Goal: Information Seeking & Learning: Learn about a topic

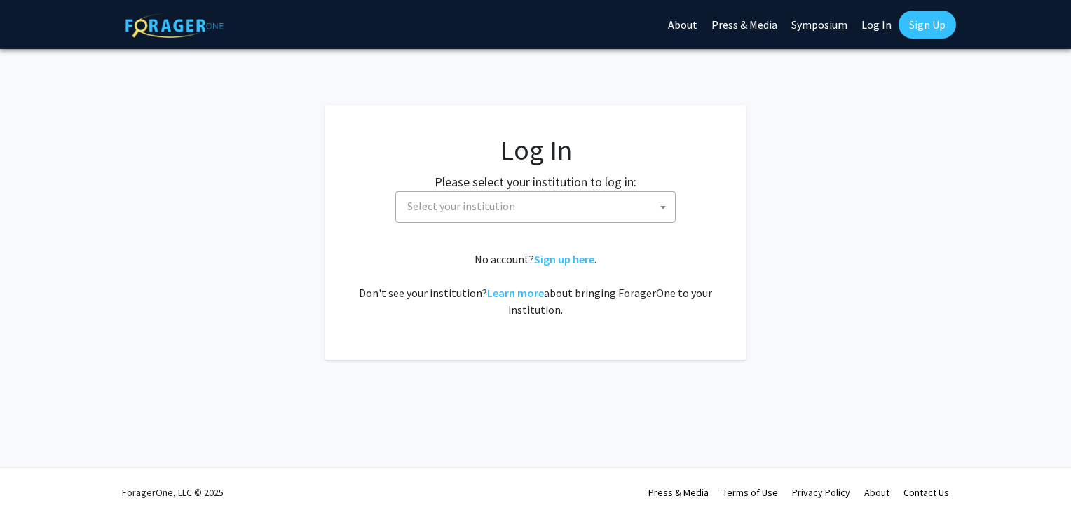
select select
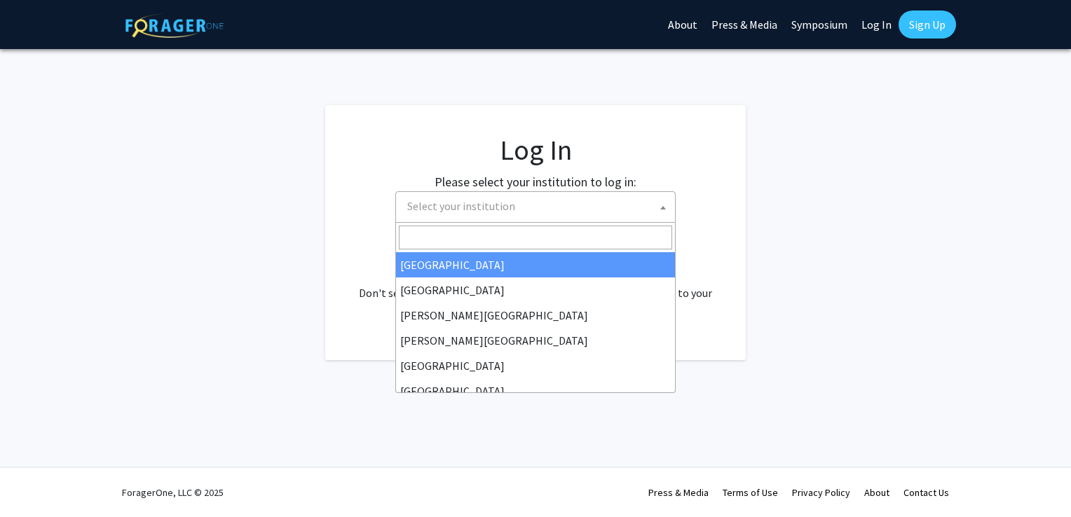
click at [538, 210] on span "Select your institution" at bounding box center [538, 206] width 273 height 29
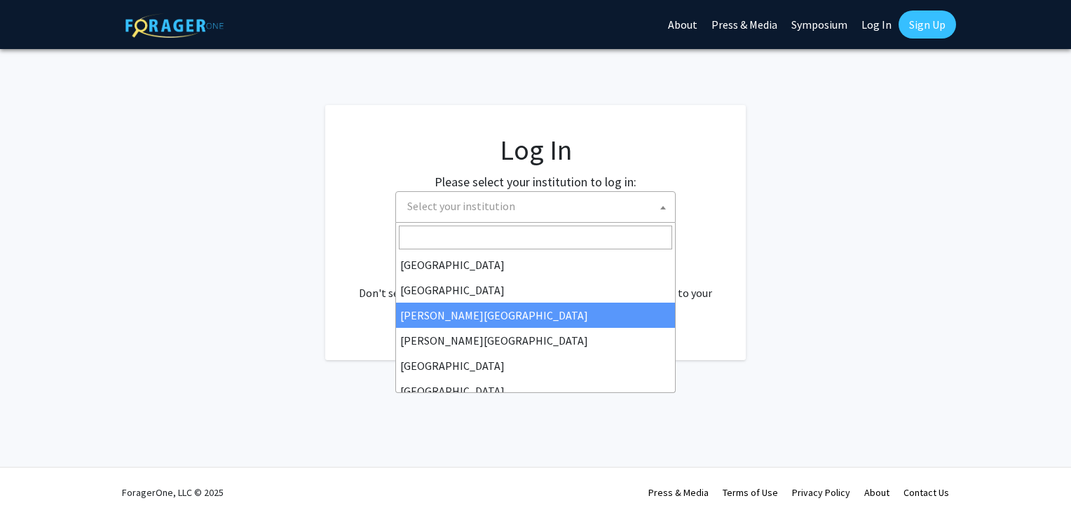
type input "u"
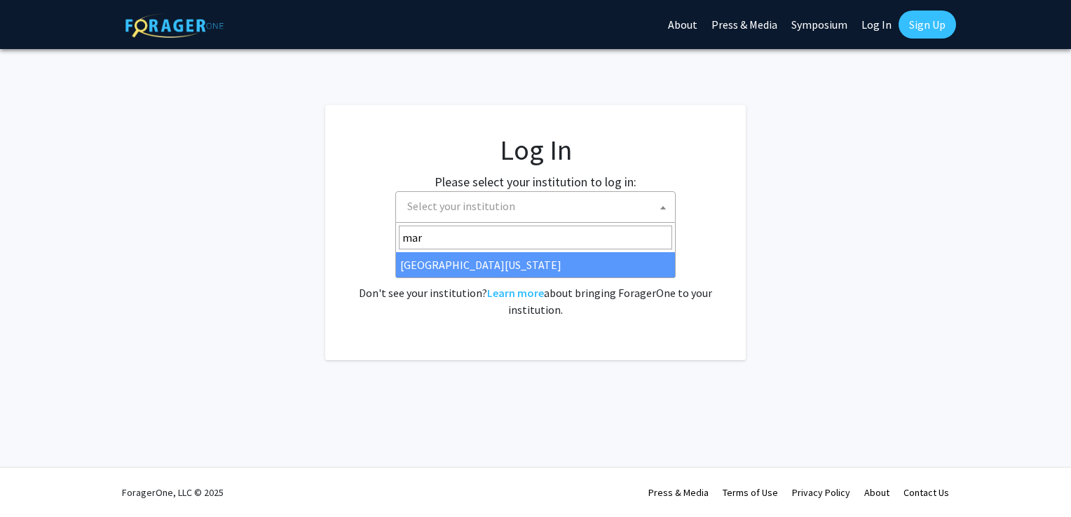
type input "mar"
select select "31"
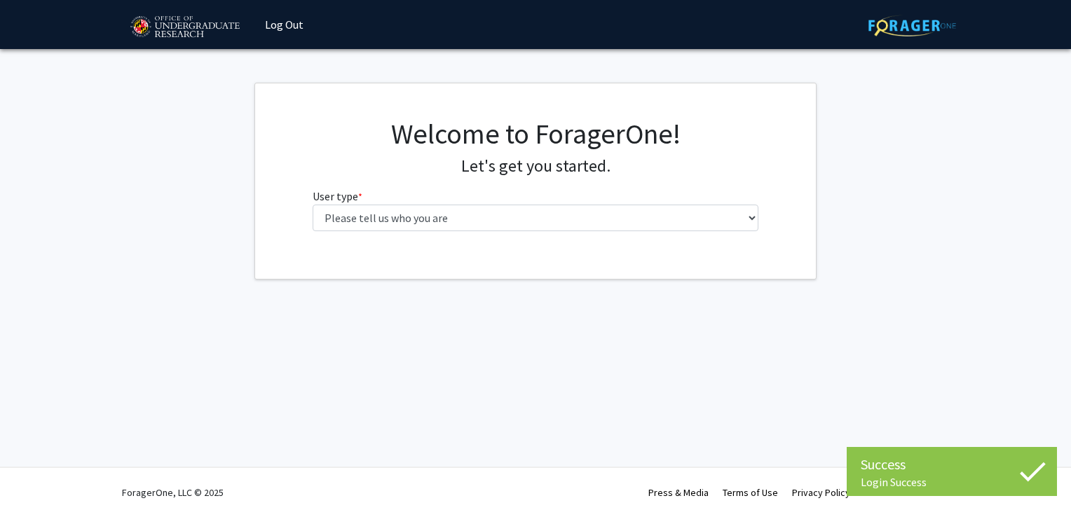
click at [484, 203] on fg-select "User type * required Please tell us who you are Undergraduate Student Master's …" at bounding box center [536, 209] width 446 height 43
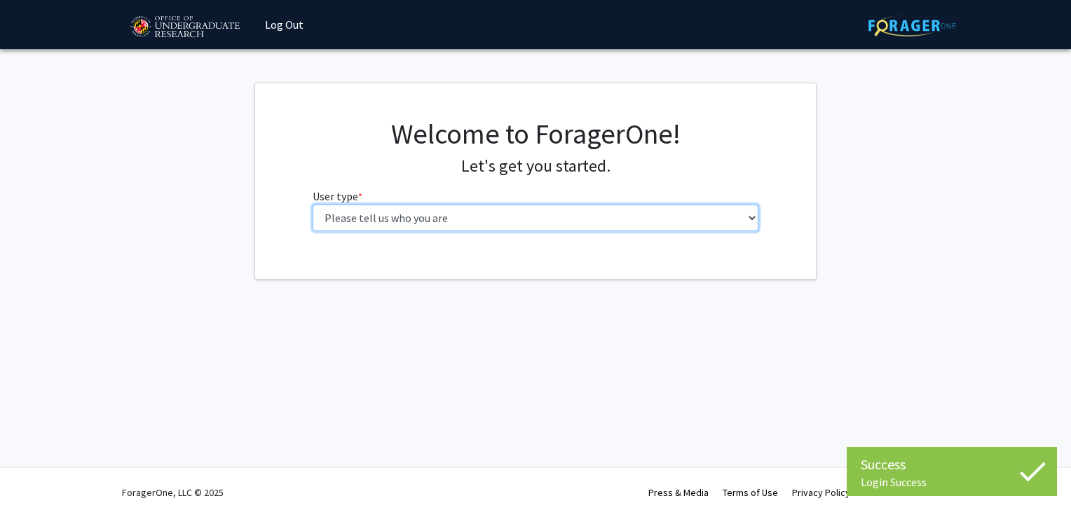
click at [486, 214] on select "Please tell us who you are Undergraduate Student Master's Student Doctoral Cand…" at bounding box center [536, 218] width 446 height 27
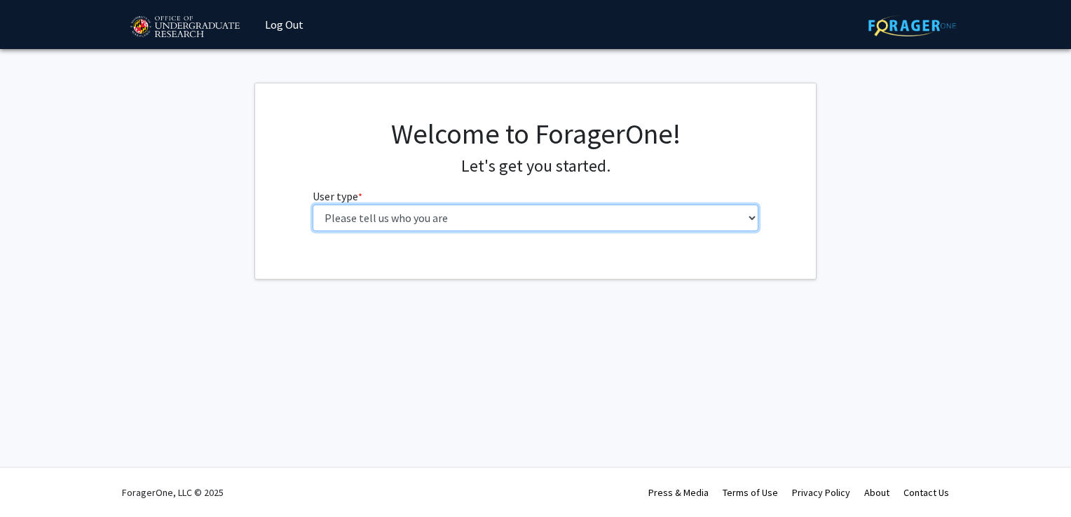
select select "1: undergrad"
click at [313, 205] on select "Please tell us who you are Undergraduate Student Master's Student Doctoral Cand…" at bounding box center [536, 218] width 446 height 27
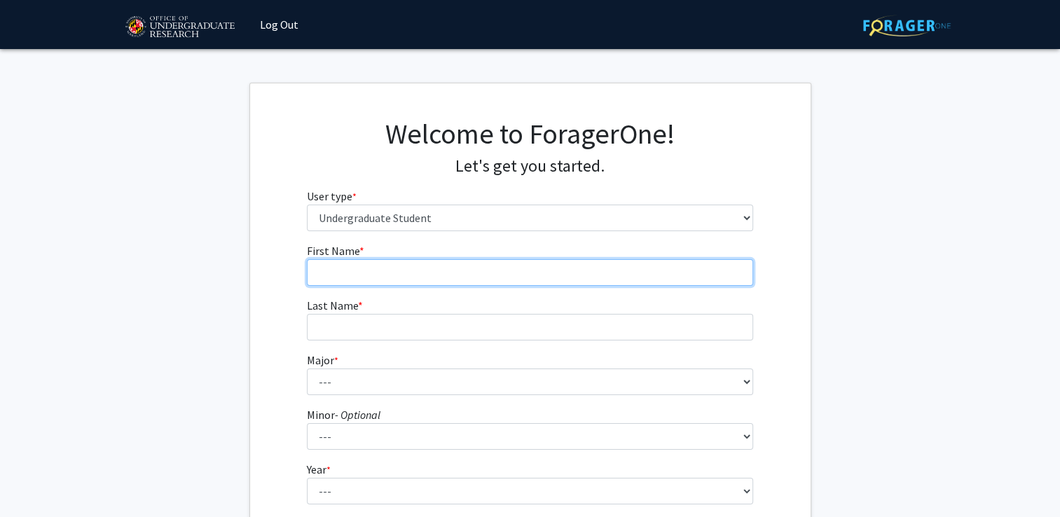
click at [460, 268] on input "First Name * required" at bounding box center [530, 272] width 446 height 27
type input "[PERSON_NAME]"
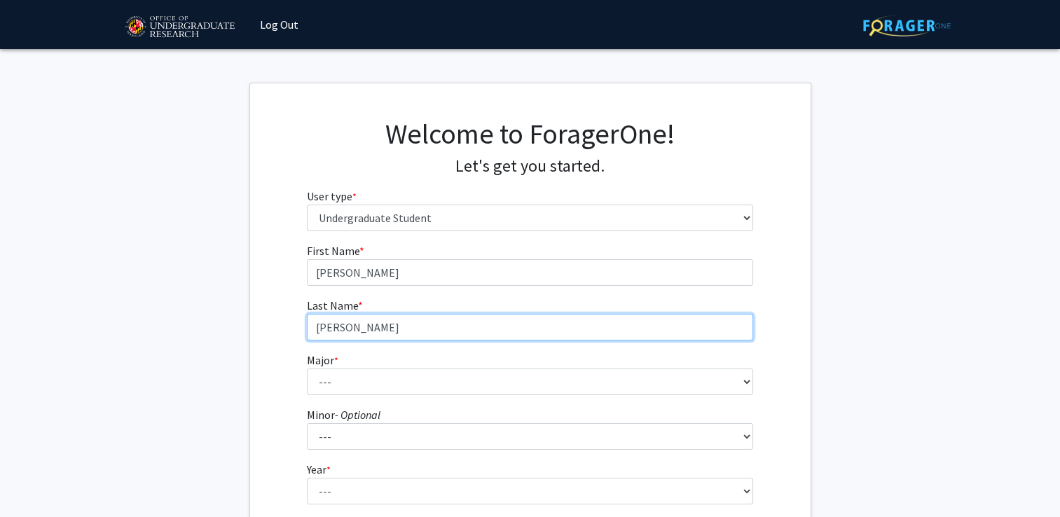
type input "[PERSON_NAME]"
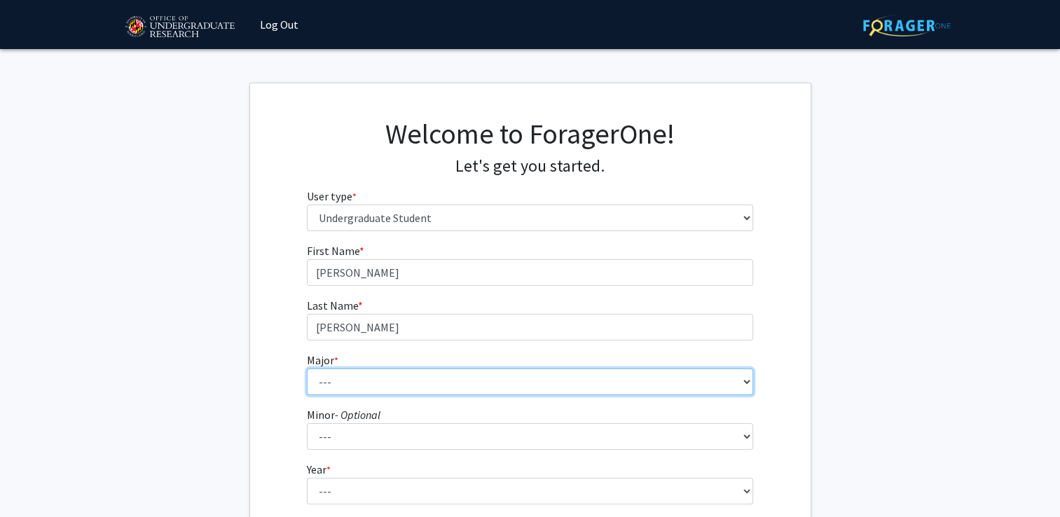
click at [437, 383] on select "--- Accounting Aerospace Engineering African American and Africana Studies Agri…" at bounding box center [530, 382] width 446 height 27
select select "81: 2382"
click at [307, 369] on select "--- Accounting Aerospace Engineering African American and Africana Studies Agri…" at bounding box center [530, 382] width 446 height 27
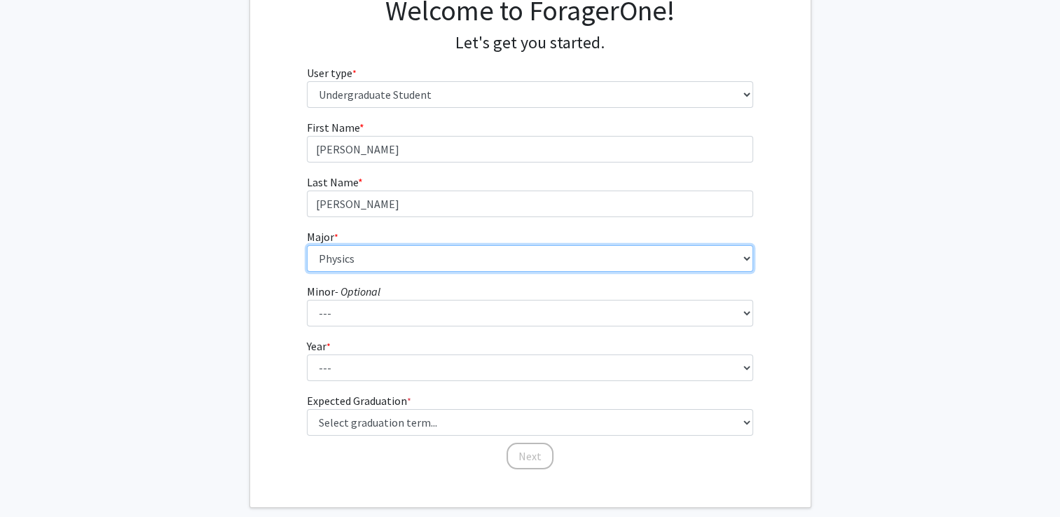
scroll to position [128, 0]
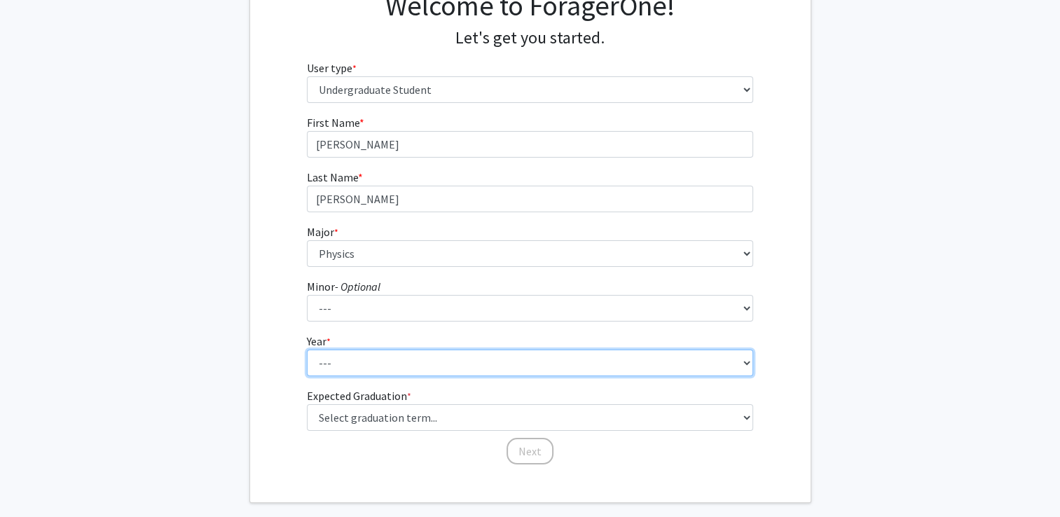
click at [407, 359] on select "--- First-year Sophomore Junior Senior Postbaccalaureate Certificate" at bounding box center [530, 363] width 446 height 27
select select "4: senior"
click at [307, 350] on select "--- First-year Sophomore Junior Senior Postbaccalaureate Certificate" at bounding box center [530, 363] width 446 height 27
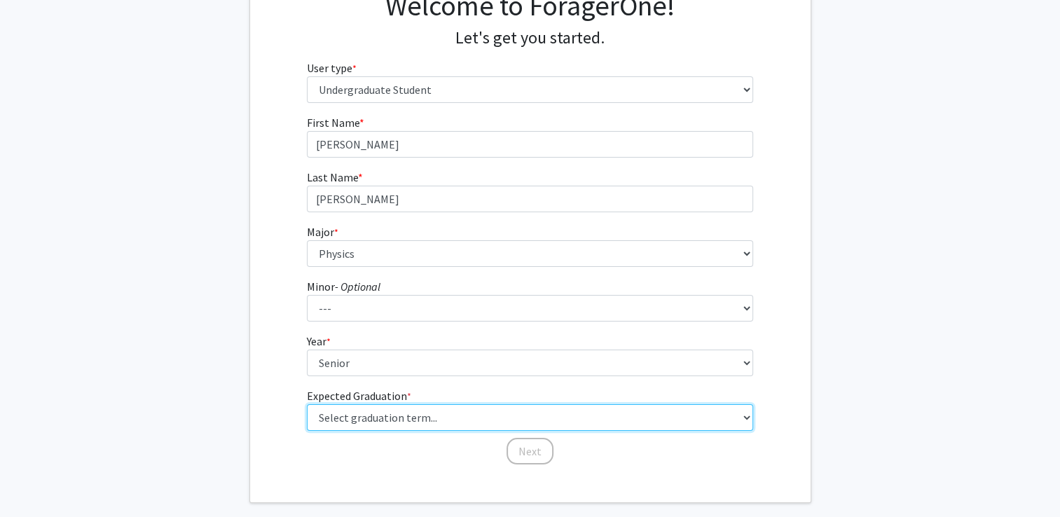
click at [353, 415] on select "Select graduation term... Spring 2025 Summer 2025 Fall 2025 Winter 2025 Spring …" at bounding box center [530, 417] width 446 height 27
select select "5: spring_2026"
click at [307, 404] on select "Select graduation term... Spring 2025 Summer 2025 Fall 2025 Winter 2025 Spring …" at bounding box center [530, 417] width 446 height 27
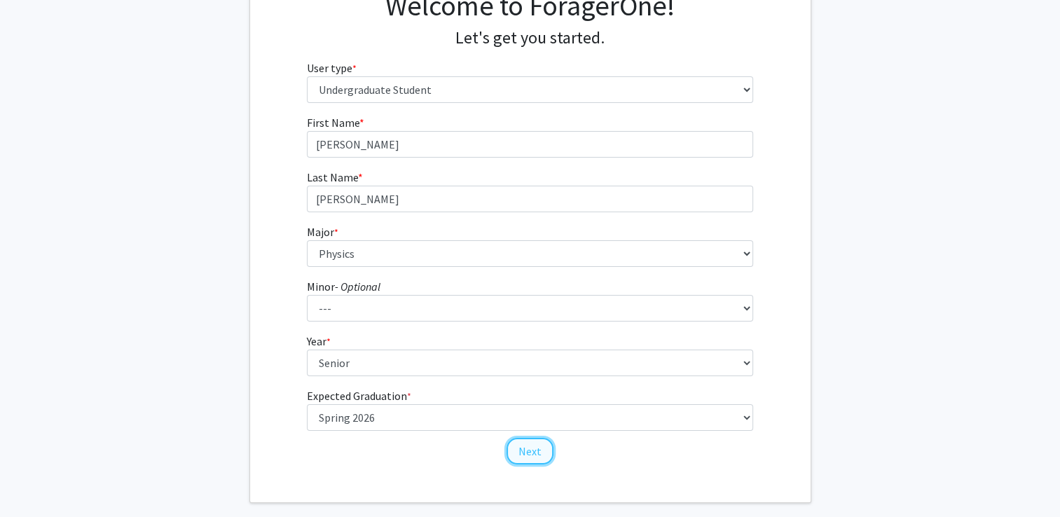
click at [524, 451] on button "Next" at bounding box center [530, 451] width 47 height 27
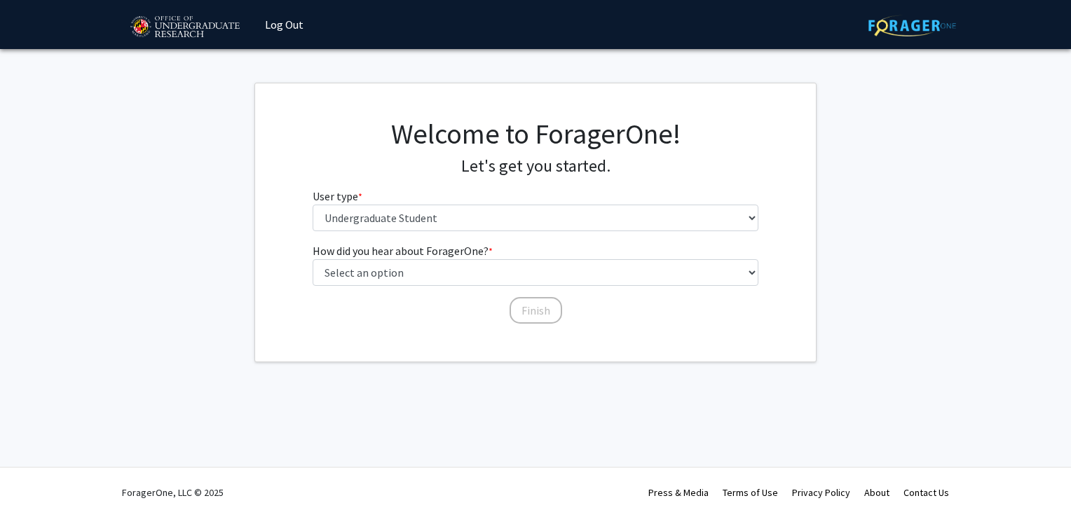
click at [440, 287] on div "How did you hear about ForagerOne? * required Select an option Peer/student rec…" at bounding box center [536, 277] width 446 height 69
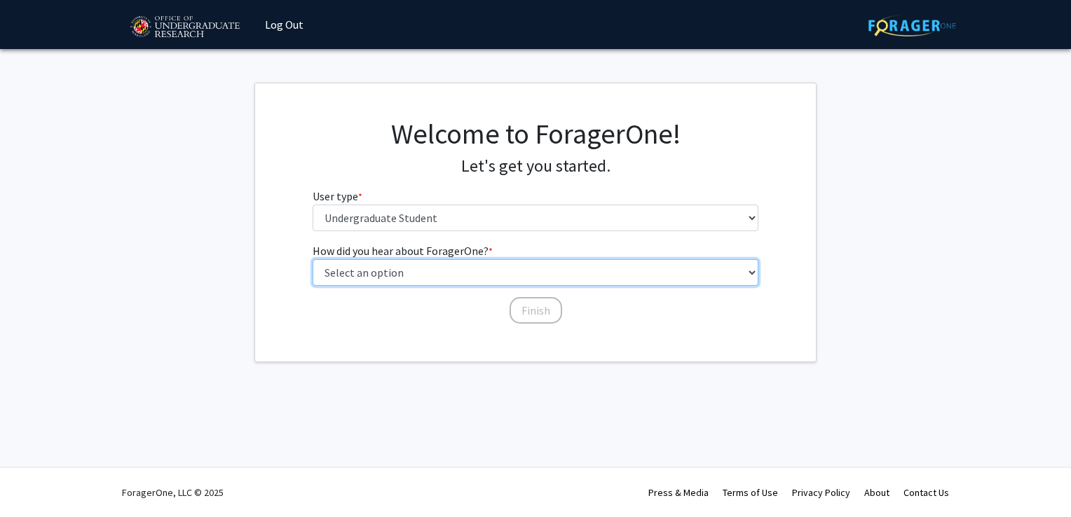
click at [432, 279] on select "Select an option Peer/student recommendation Faculty/staff recommendation Unive…" at bounding box center [536, 272] width 446 height 27
select select "3: university_website"
click at [313, 259] on select "Select an option Peer/student recommendation Faculty/staff recommendation Unive…" at bounding box center [536, 272] width 446 height 27
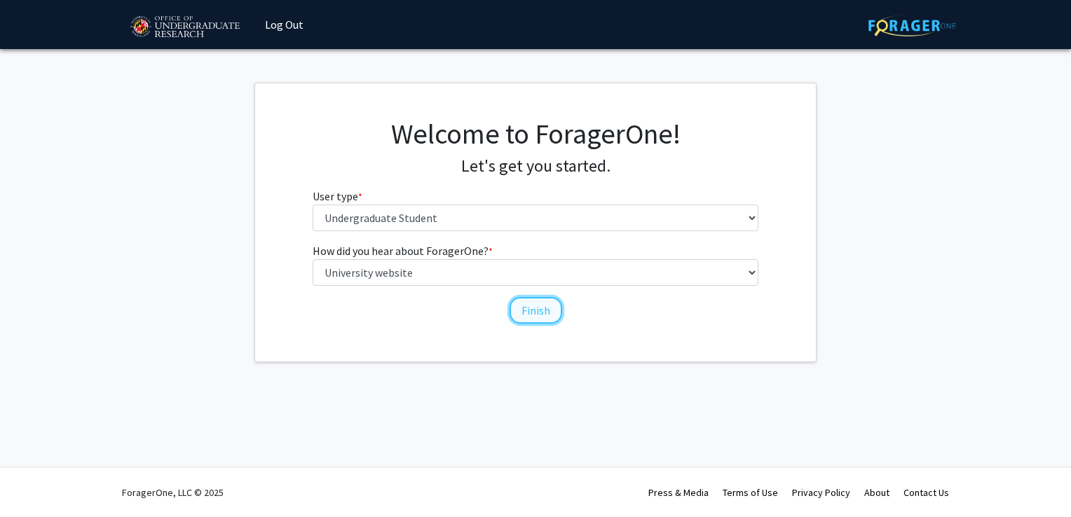
click at [550, 303] on button "Finish" at bounding box center [536, 310] width 53 height 27
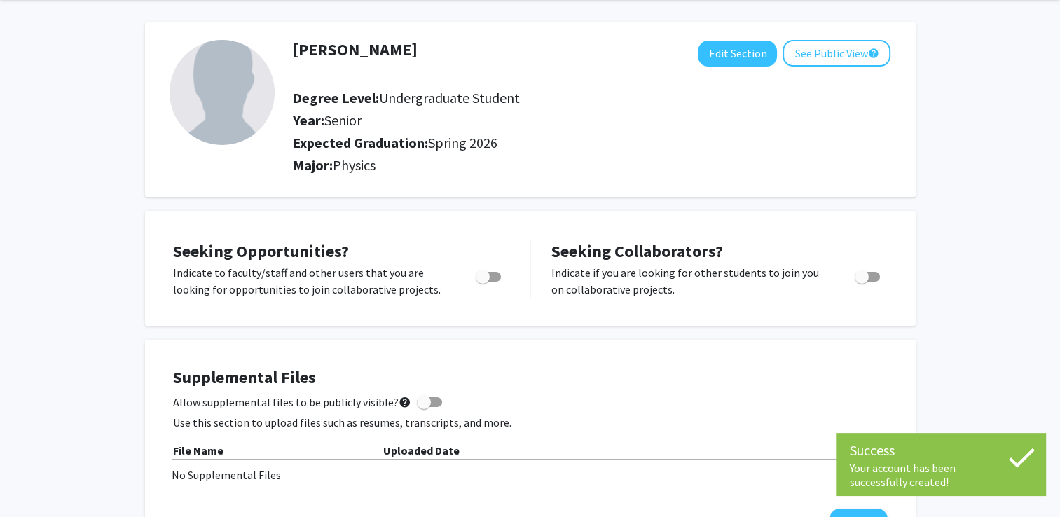
scroll to position [55, 0]
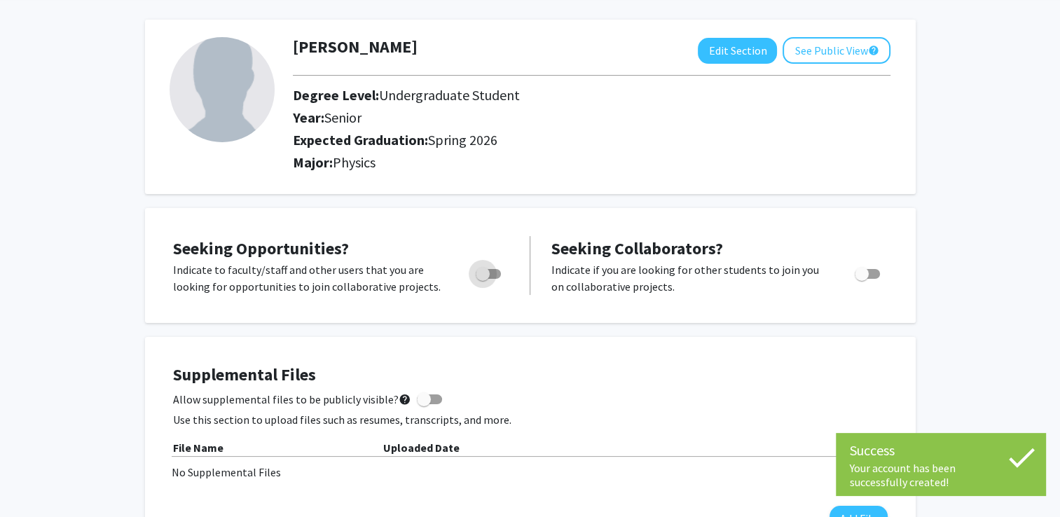
click at [479, 273] on span "Toggle" at bounding box center [483, 274] width 14 height 14
click at [482, 279] on input "Are you actively seeking opportunities?" at bounding box center [482, 279] width 1 height 1
checkbox input "true"
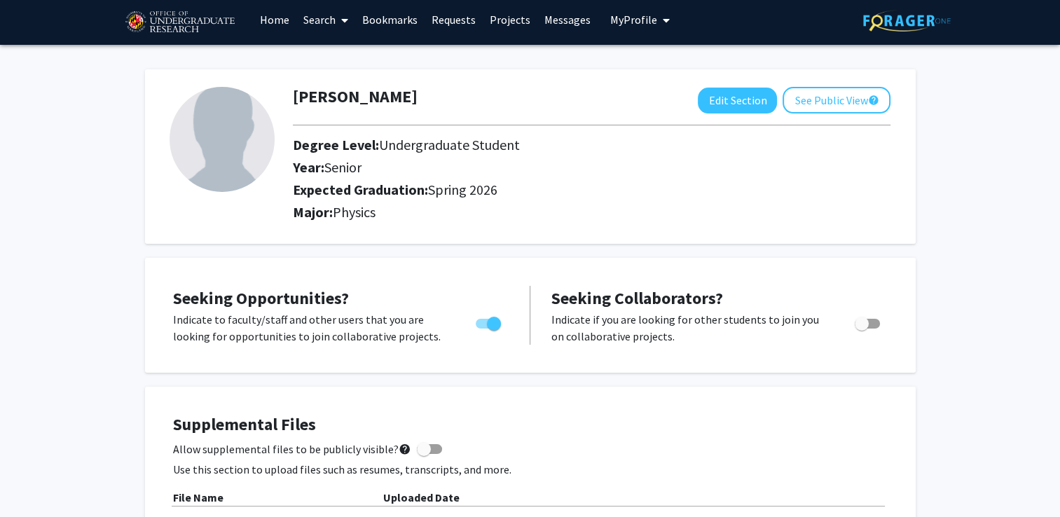
scroll to position [0, 0]
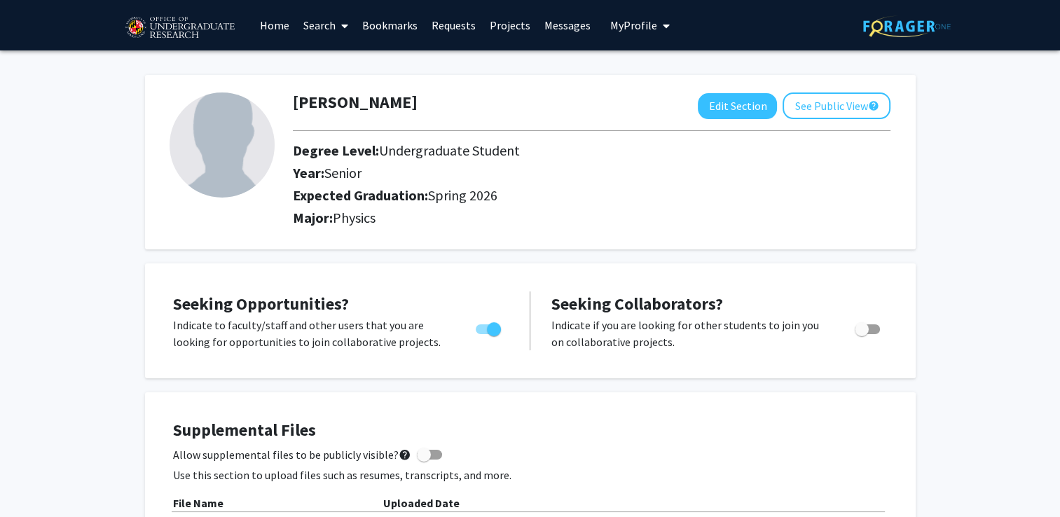
click at [504, 32] on link "Projects" at bounding box center [510, 25] width 55 height 49
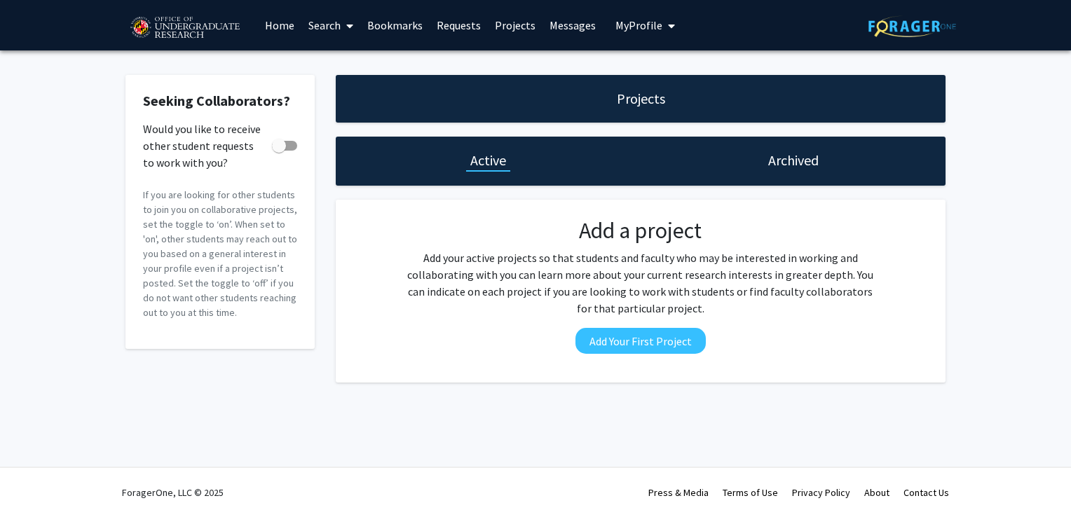
click at [280, 34] on link "Home" at bounding box center [279, 25] width 43 height 49
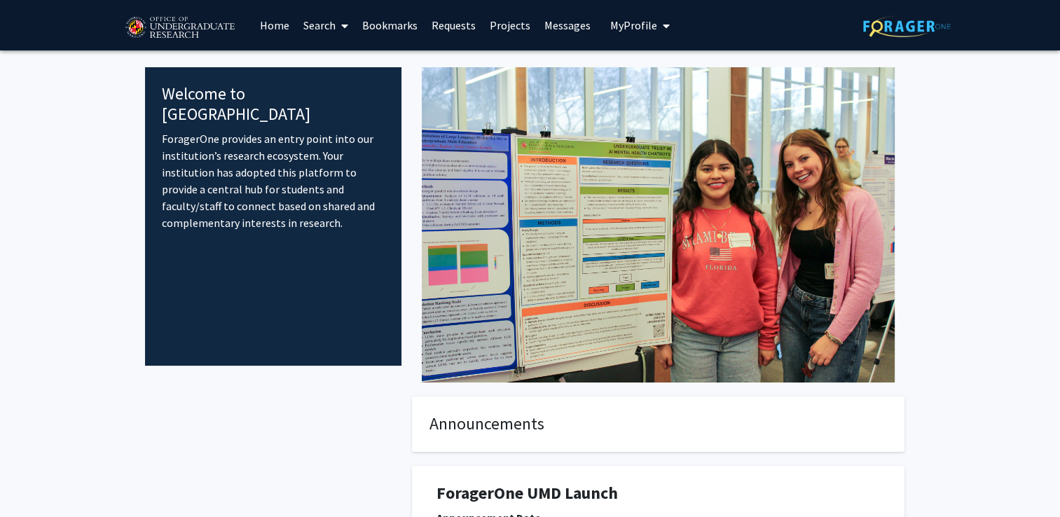
click at [328, 22] on link "Search" at bounding box center [325, 25] width 59 height 49
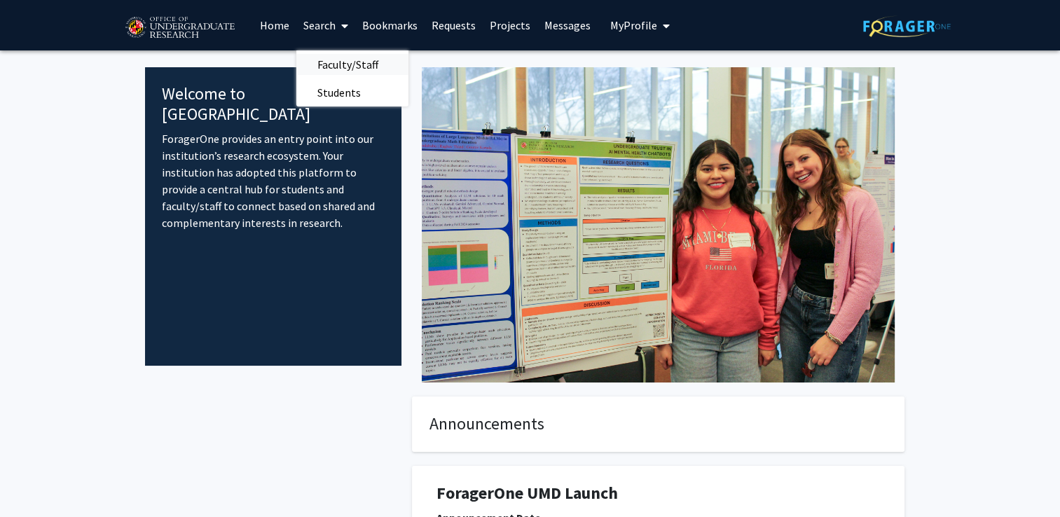
click at [346, 64] on span "Faculty/Staff" at bounding box center [347, 64] width 103 height 28
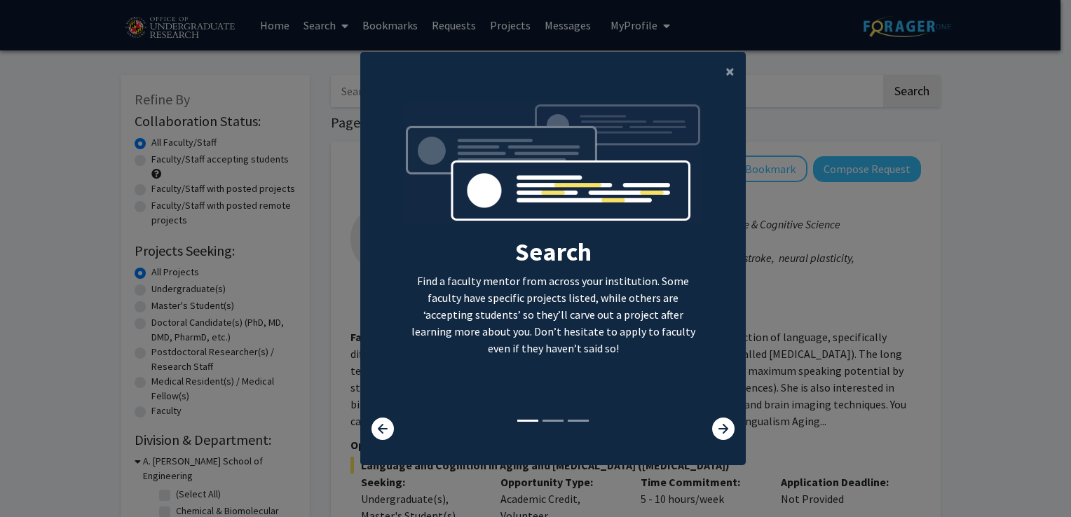
click at [594, 357] on div "Search Find a faculty mentor from across your institution. Some faculty have sp…" at bounding box center [553, 259] width 299 height 315
click at [716, 430] on icon at bounding box center [723, 429] width 22 height 22
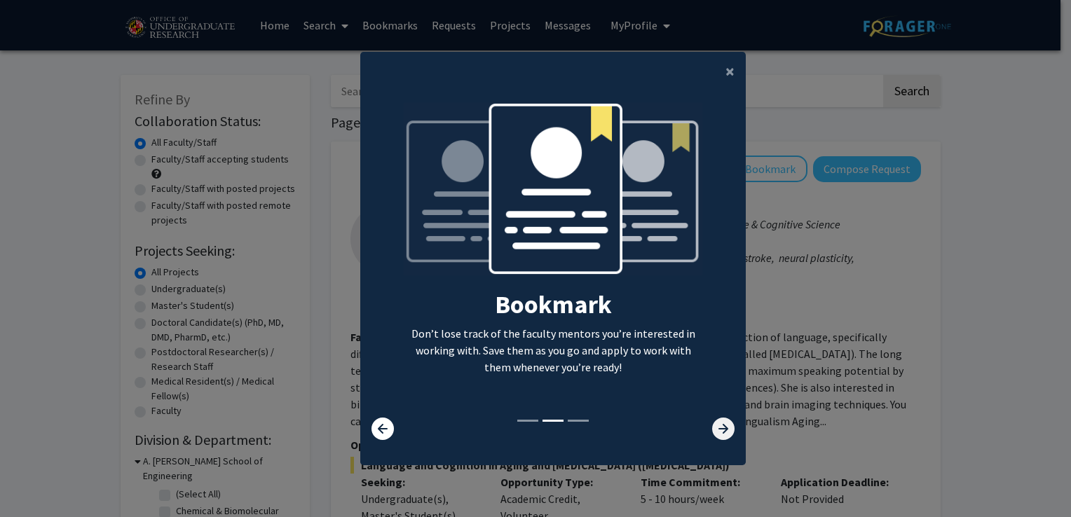
click at [716, 430] on icon at bounding box center [723, 429] width 22 height 22
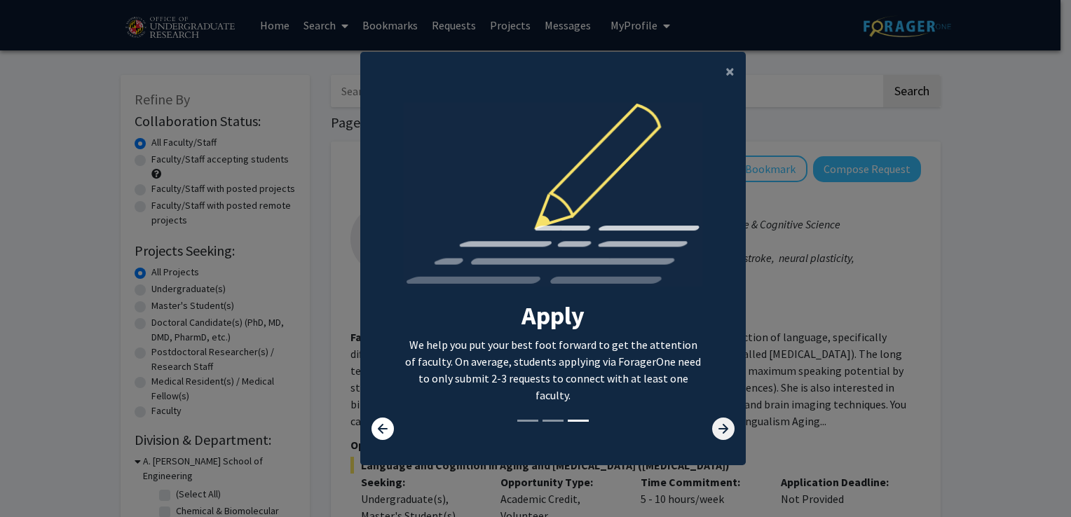
click at [716, 430] on icon at bounding box center [723, 429] width 22 height 22
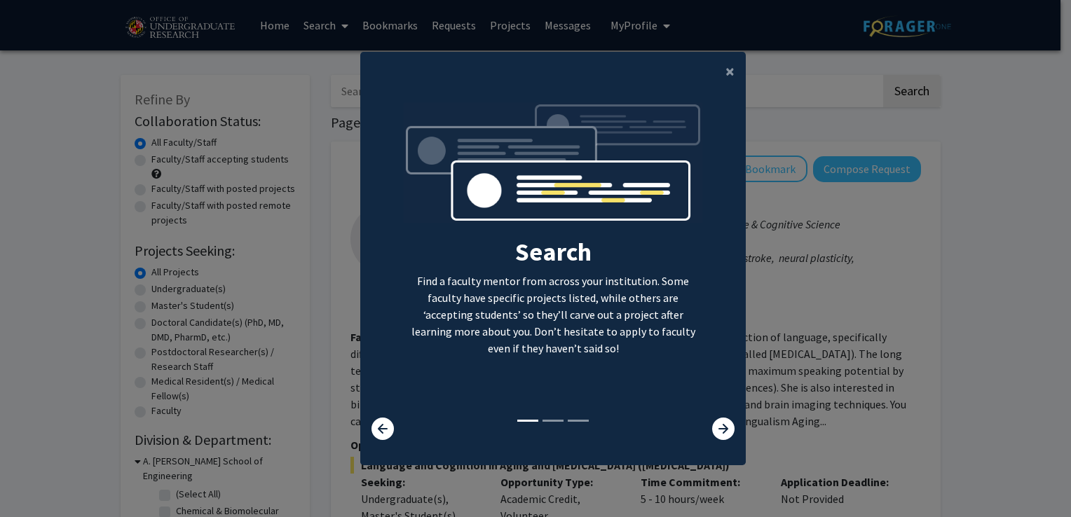
click at [795, 367] on modal-container "× Search Find a faculty mentor from across your institution. Some faculty have …" at bounding box center [535, 258] width 1071 height 517
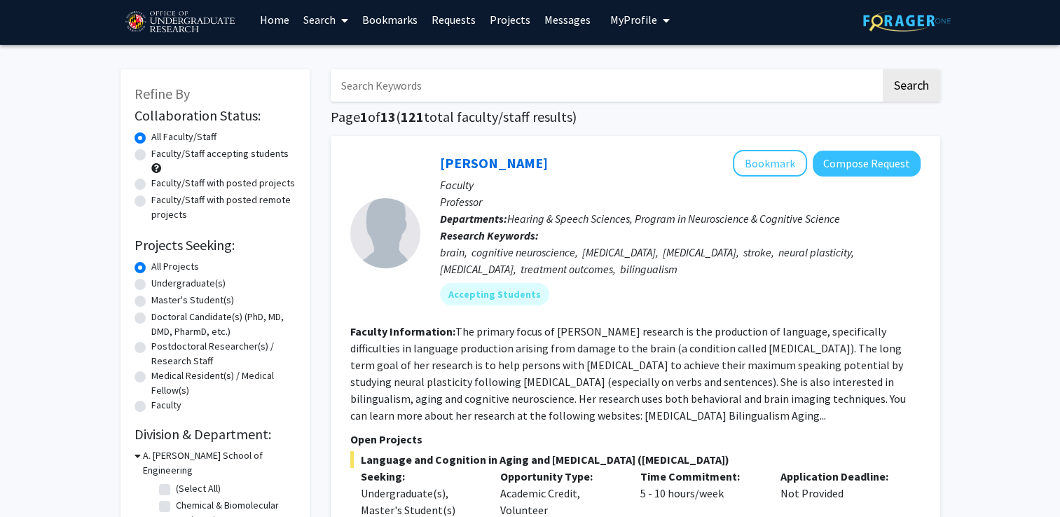
scroll to position [6, 0]
click at [193, 287] on label "Undergraduate(s)" at bounding box center [188, 283] width 74 height 15
click at [161, 285] on input "Undergraduate(s)" at bounding box center [155, 280] width 9 height 9
radio input "true"
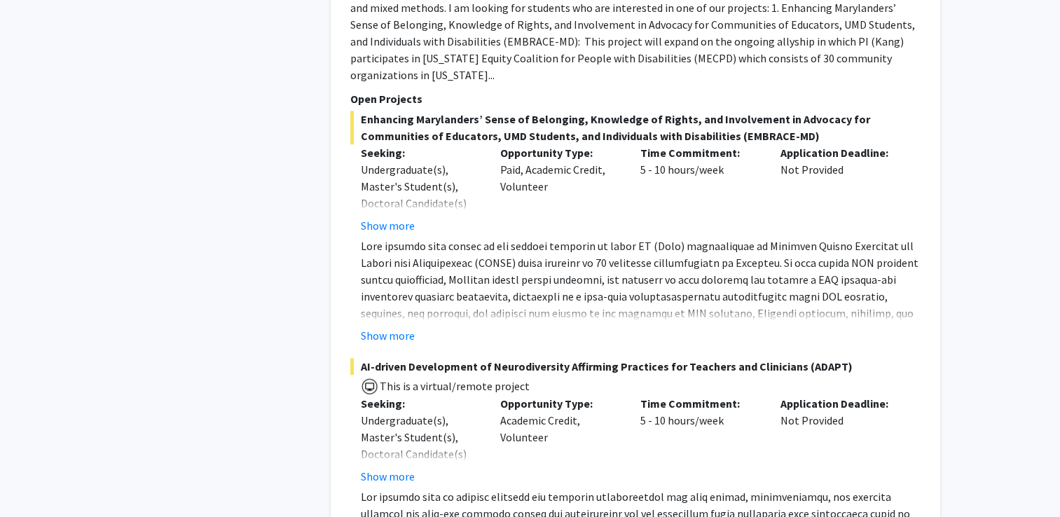
scroll to position [1105, 0]
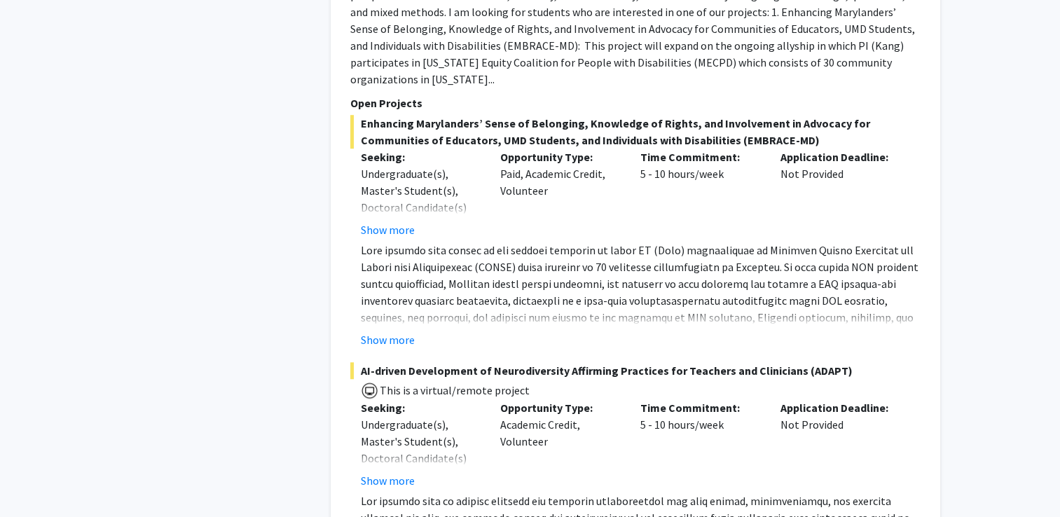
click at [507, 285] on p at bounding box center [641, 343] width 560 height 202
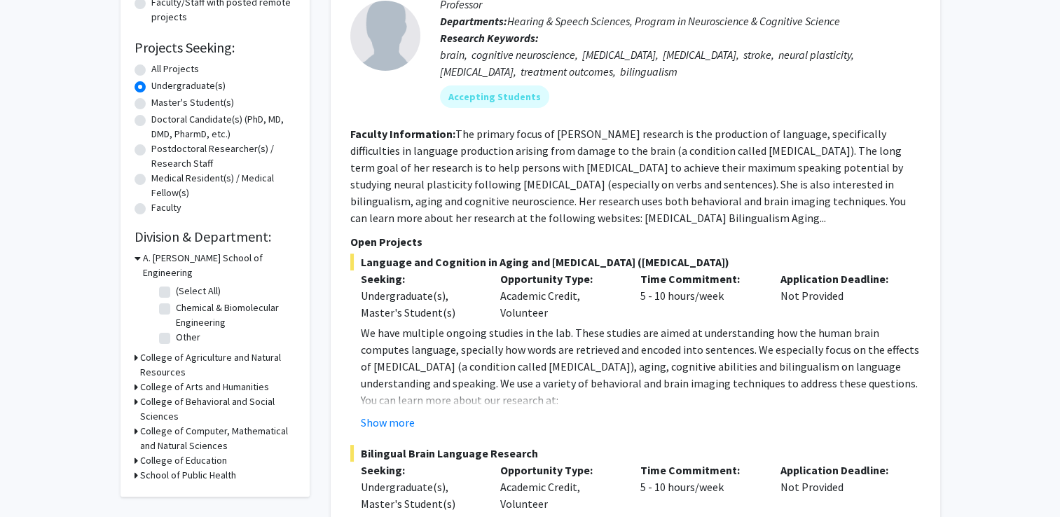
scroll to position [202, 0]
click at [175, 425] on h3 "College of Computer, Mathematical and Natural Sciences" at bounding box center [218, 439] width 156 height 29
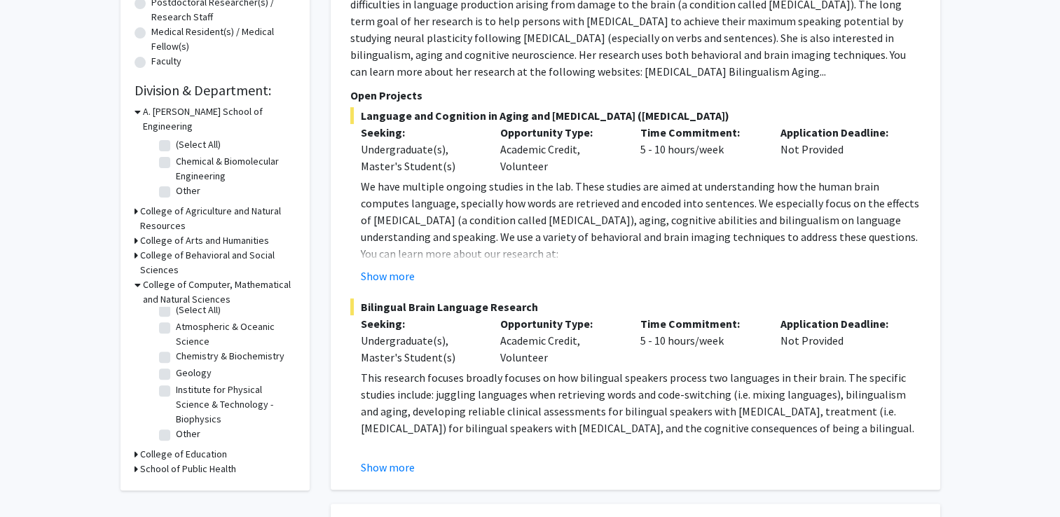
scroll to position [350, 0]
click at [176, 382] on label "Institute for Physical Science & Technology - Biophysics" at bounding box center [234, 404] width 116 height 44
click at [176, 382] on input "Institute for Physical Science & Technology - Biophysics" at bounding box center [180, 386] width 9 height 9
checkbox input "true"
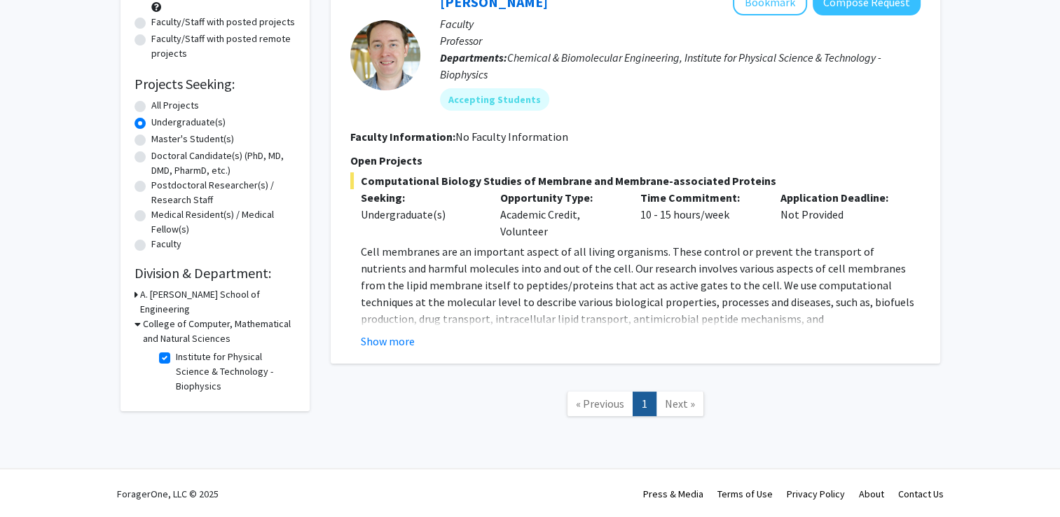
scroll to position [168, 0]
click at [176, 349] on label "Institute for Physical Science & Technology - Biophysics" at bounding box center [234, 371] width 116 height 44
click at [176, 349] on input "Institute for Physical Science & Technology - Biophysics" at bounding box center [180, 353] width 9 height 9
checkbox input "false"
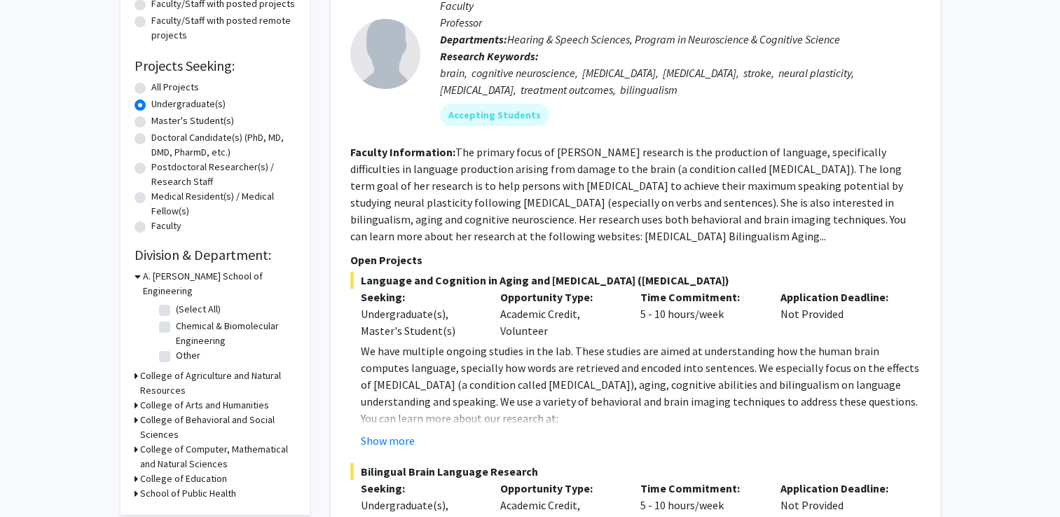
scroll to position [210, 0]
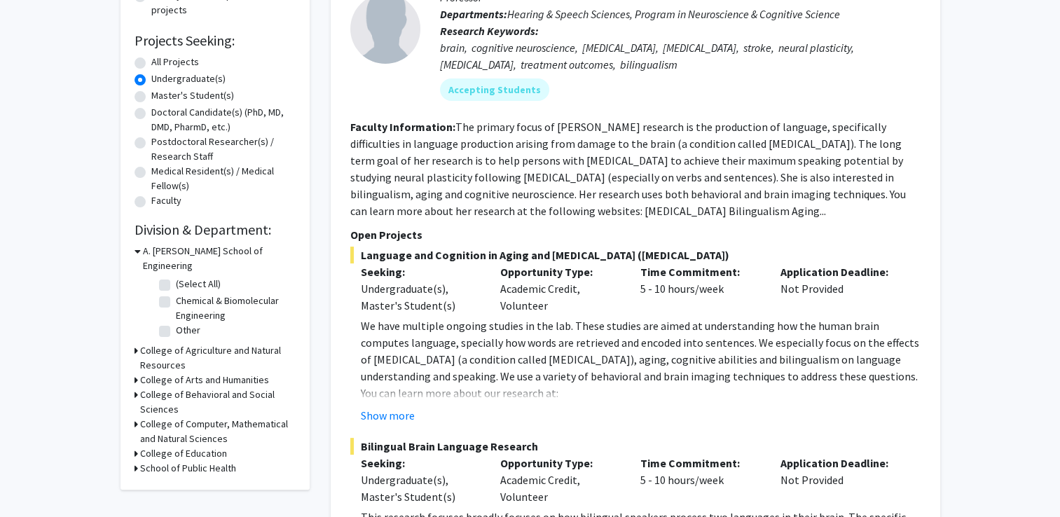
click at [179, 417] on h3 "College of Computer, Mathematical and Natural Sciences" at bounding box center [218, 431] width 156 height 29
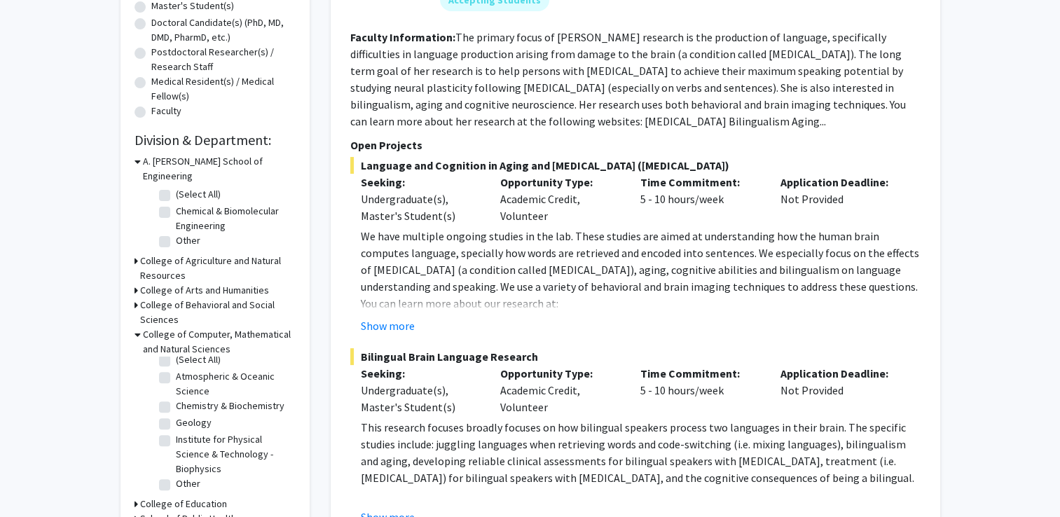
scroll to position [0, 0]
click at [176, 360] on label "(Select All)" at bounding box center [198, 367] width 45 height 15
click at [176, 360] on input "(Select All)" at bounding box center [180, 364] width 9 height 9
checkbox input "true"
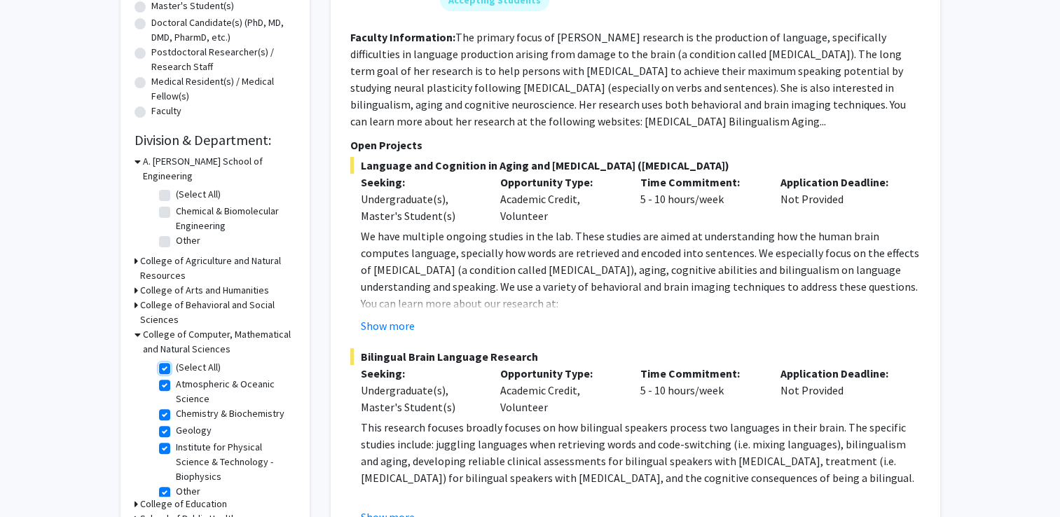
checkbox input "true"
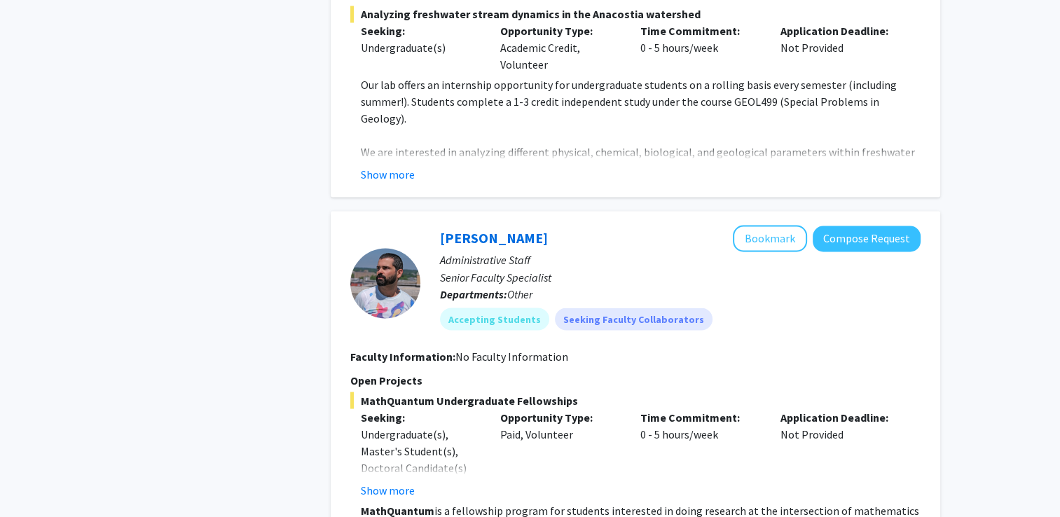
scroll to position [2382, 0]
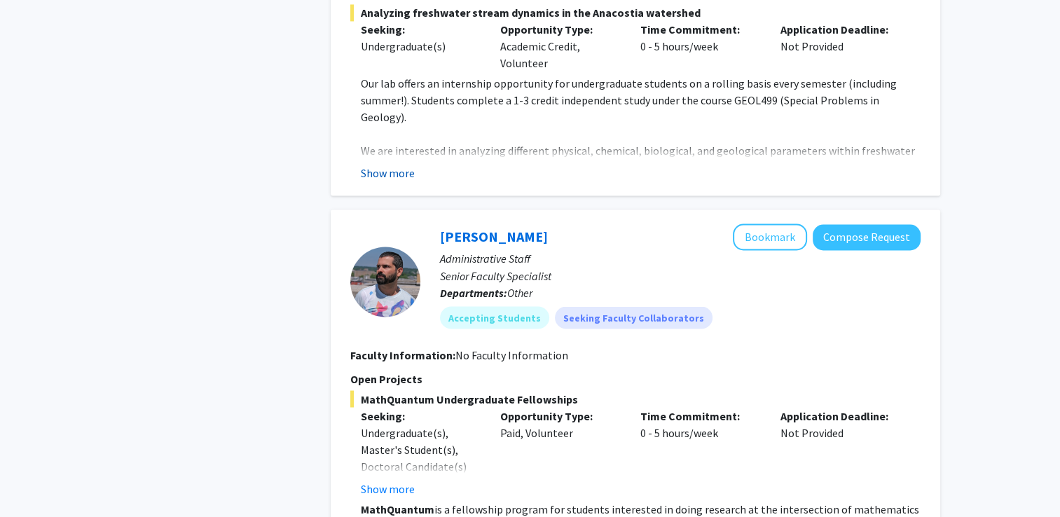
click at [390, 165] on button "Show more" at bounding box center [388, 173] width 54 height 17
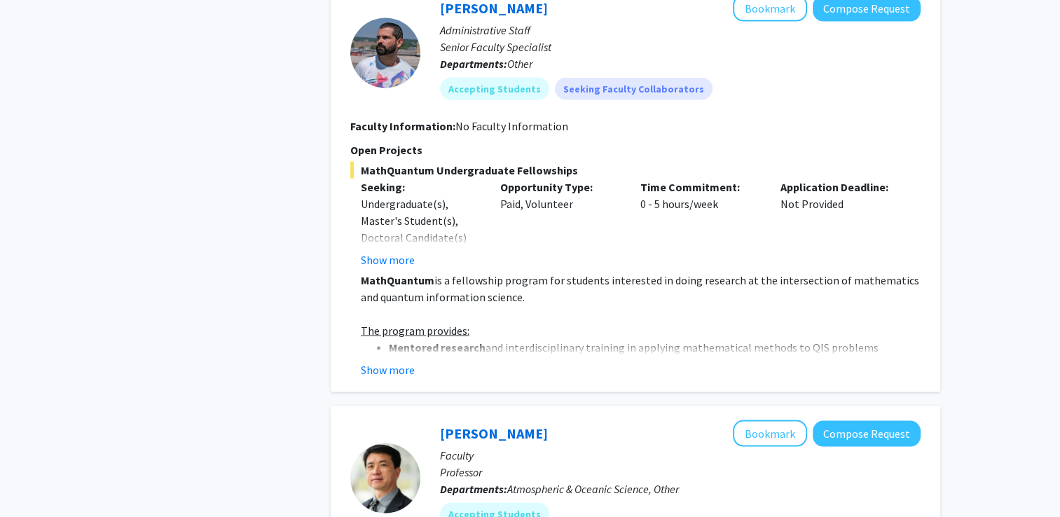
scroll to position [2746, 0]
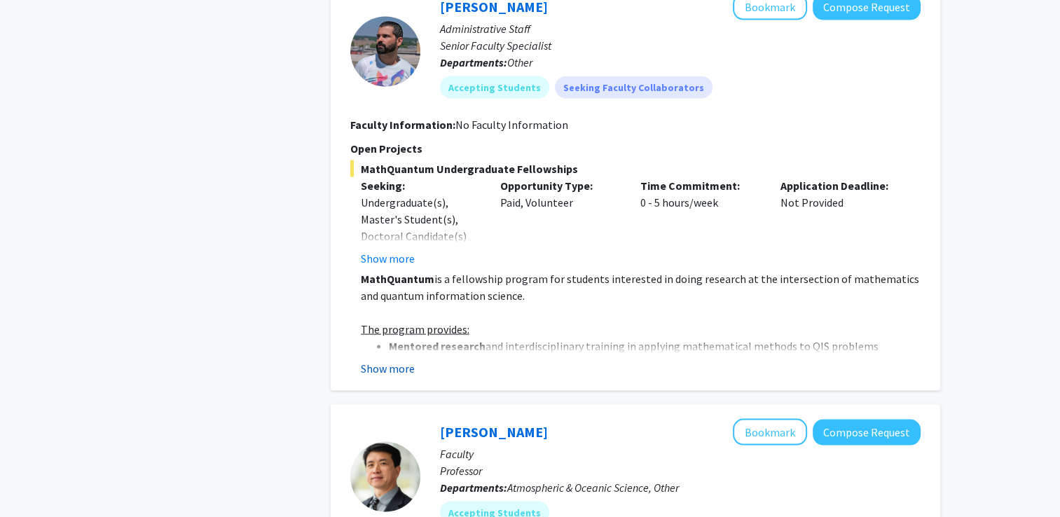
click at [409, 360] on button "Show more" at bounding box center [388, 368] width 54 height 17
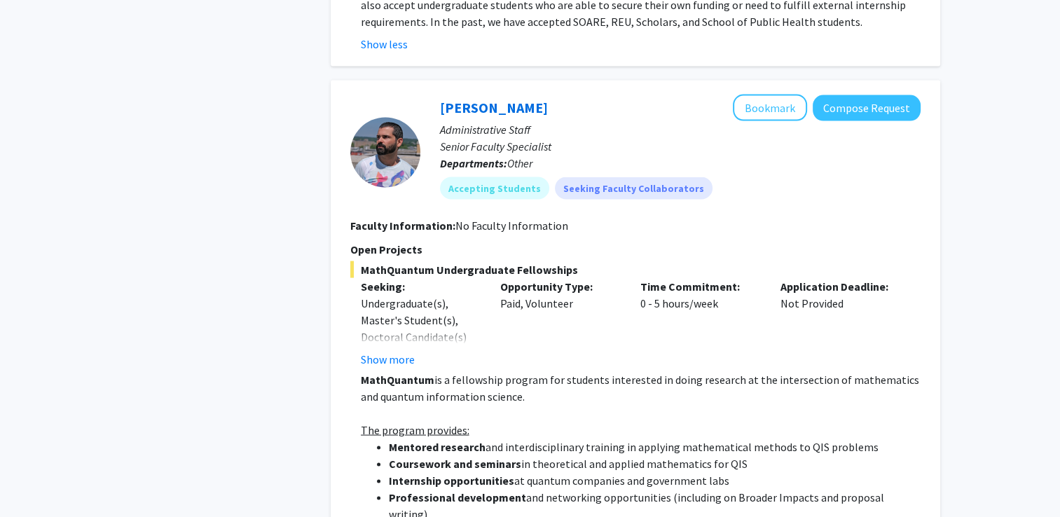
scroll to position [2644, 0]
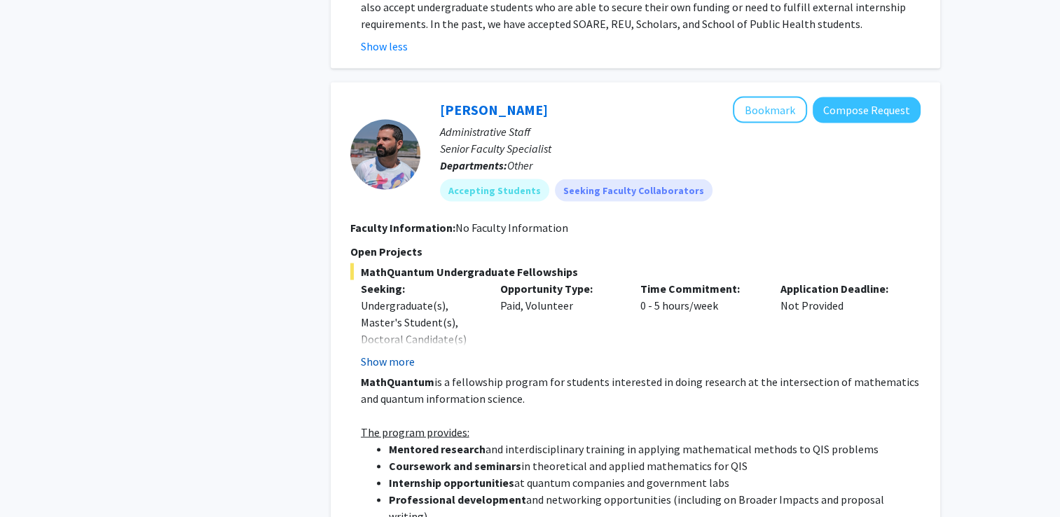
click at [393, 353] on button "Show more" at bounding box center [388, 361] width 54 height 17
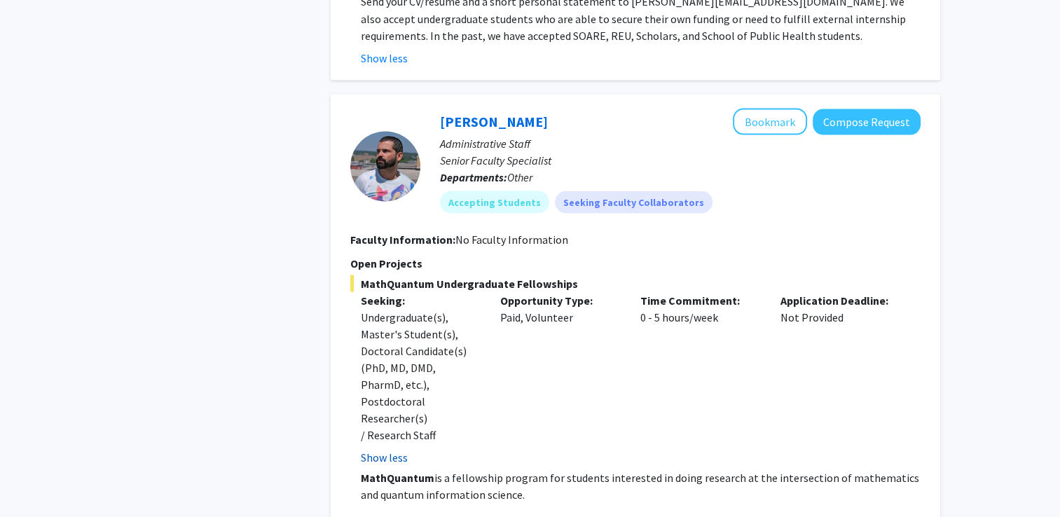
scroll to position [2612, 0]
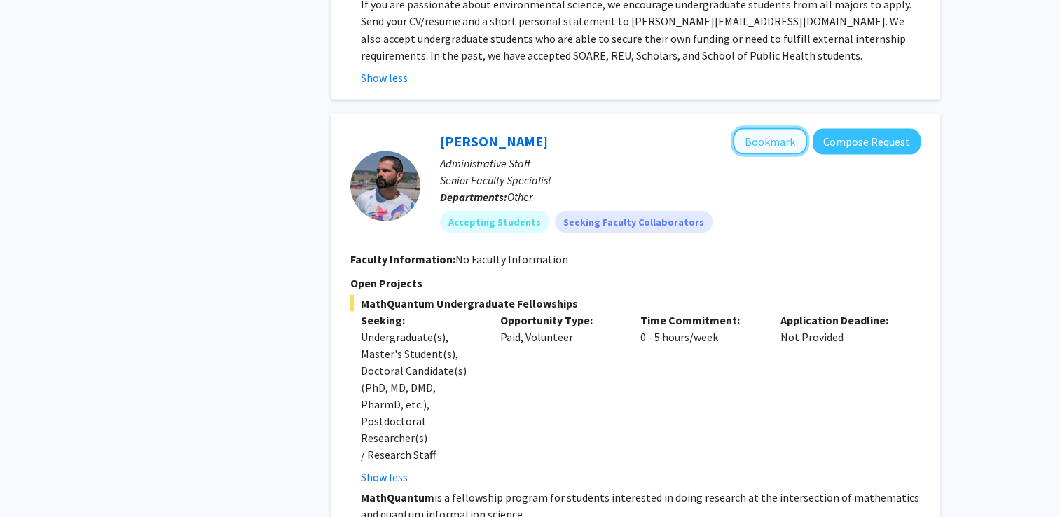
click at [765, 128] on button "Bookmark" at bounding box center [770, 141] width 74 height 27
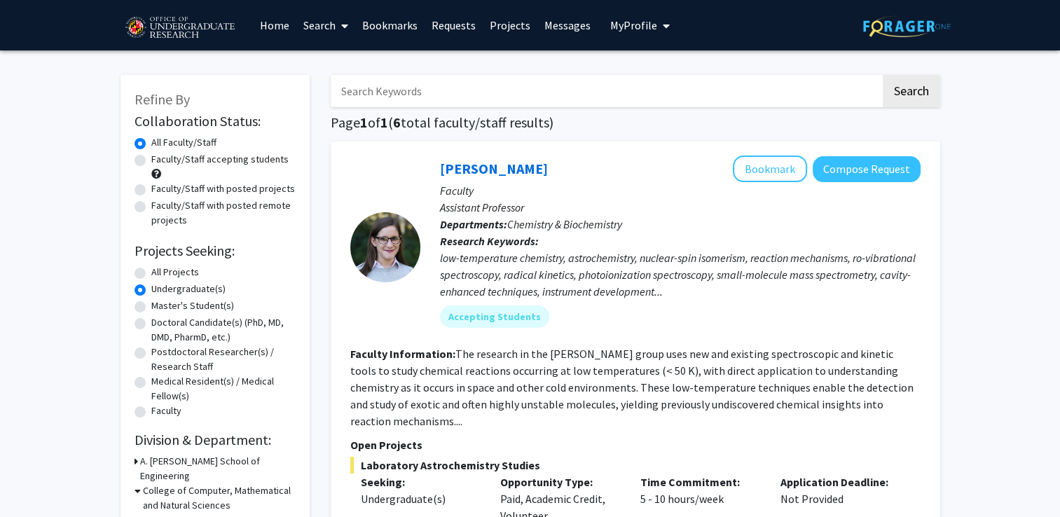
scroll to position [122, 0]
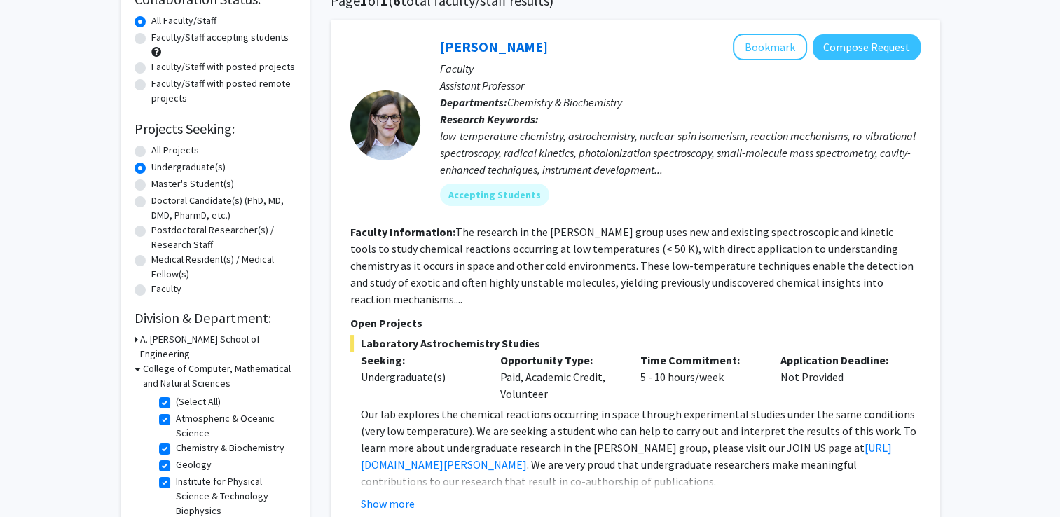
click at [143, 362] on h3 "College of Computer, Mathematical and Natural Sciences" at bounding box center [219, 376] width 153 height 29
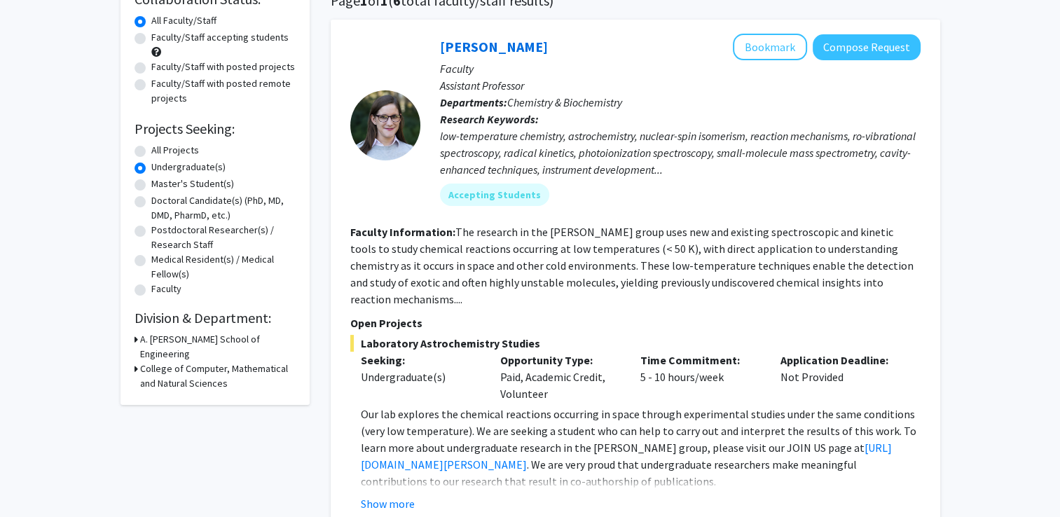
click at [176, 341] on h3 "A. [PERSON_NAME] School of Engineering" at bounding box center [218, 346] width 156 height 29
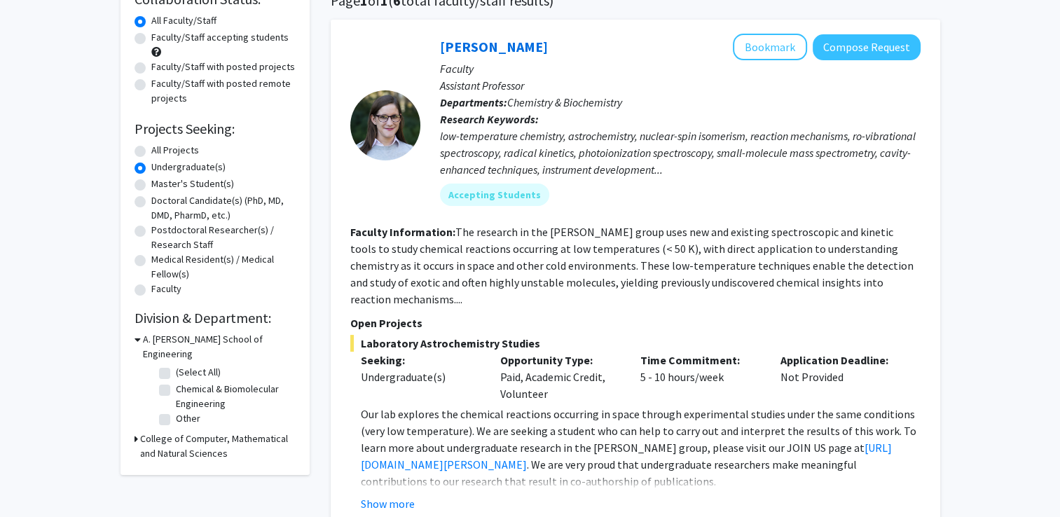
click at [176, 365] on label "(Select All)" at bounding box center [198, 372] width 45 height 15
click at [176, 365] on input "(Select All)" at bounding box center [180, 369] width 9 height 9
checkbox input "true"
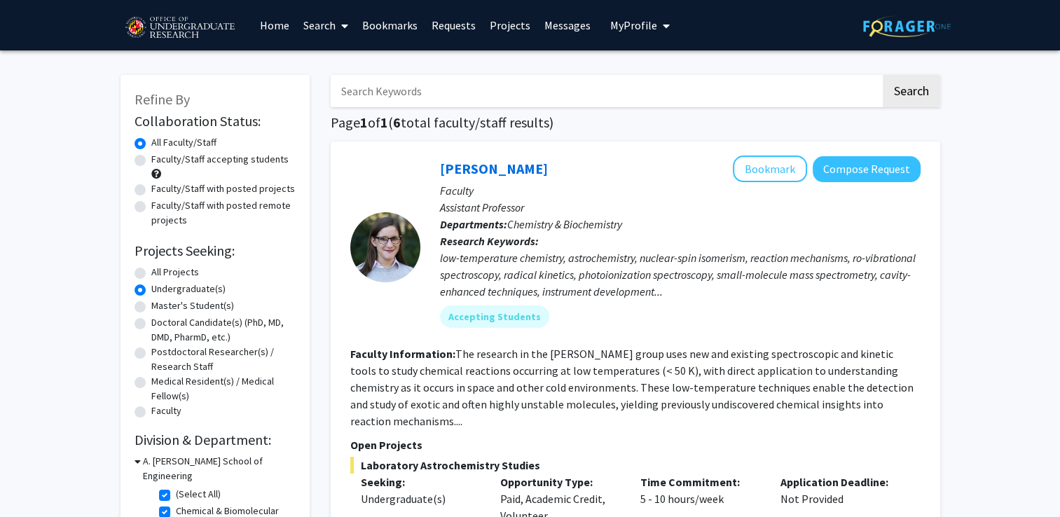
click at [151, 161] on label "Faculty/Staff accepting students" at bounding box center [219, 159] width 137 height 15
click at [151, 161] on input "Faculty/Staff accepting students" at bounding box center [155, 156] width 9 height 9
radio input "true"
click at [176, 487] on label "(Select All)" at bounding box center [198, 494] width 45 height 15
click at [176, 487] on input "(Select All)" at bounding box center [180, 491] width 9 height 9
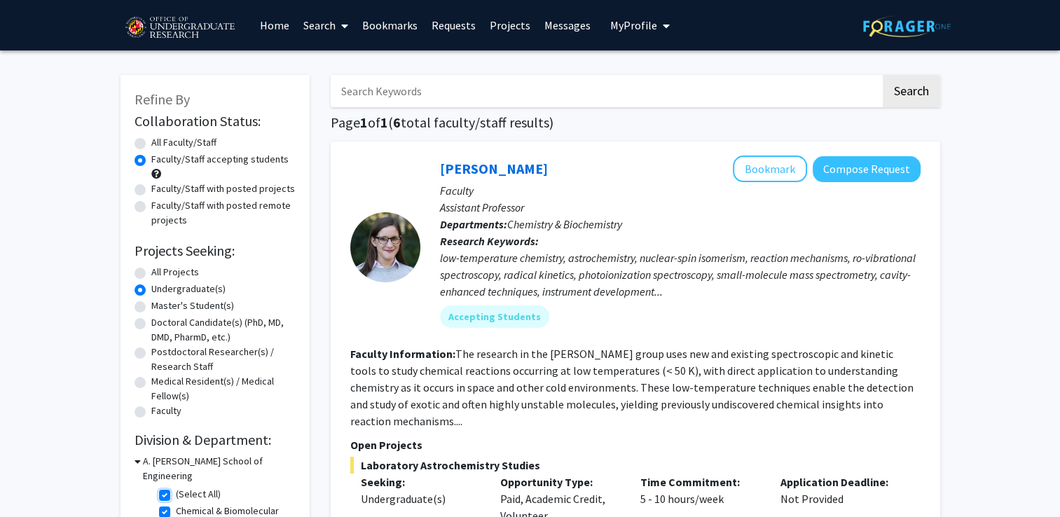
checkbox input "false"
click at [176, 517] on label "(Select All)" at bounding box center [198, 524] width 45 height 15
click at [176, 517] on input "(Select All)" at bounding box center [180, 521] width 9 height 9
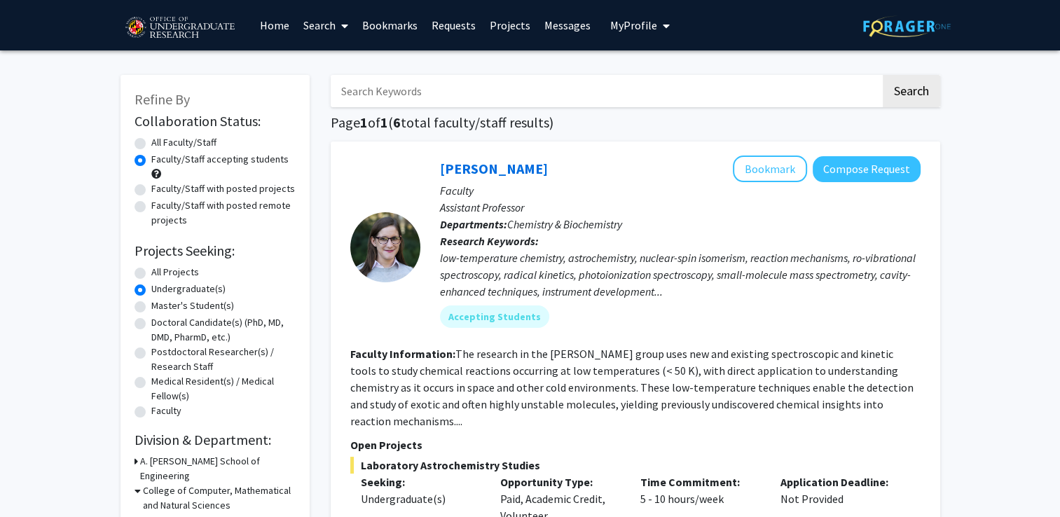
checkbox input "false"
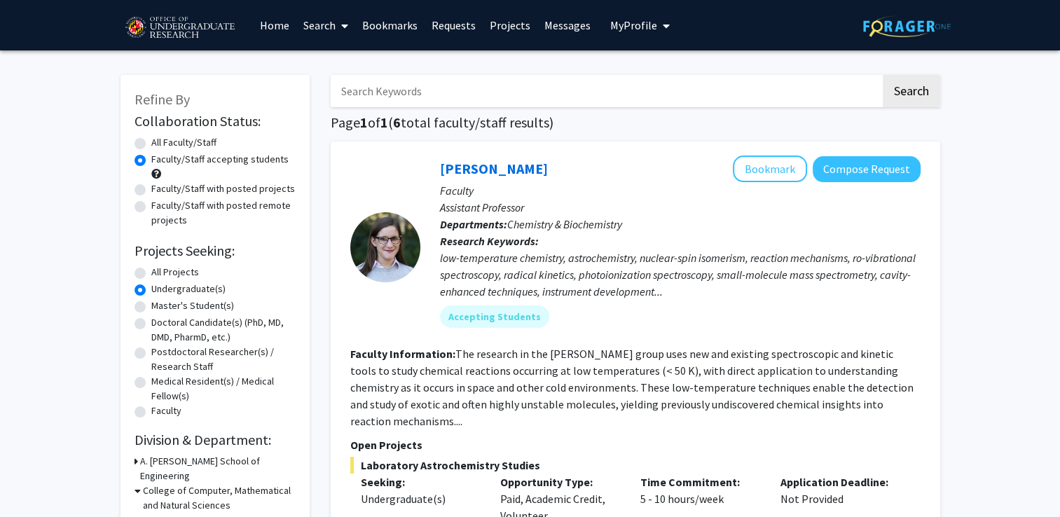
checkbox input "false"
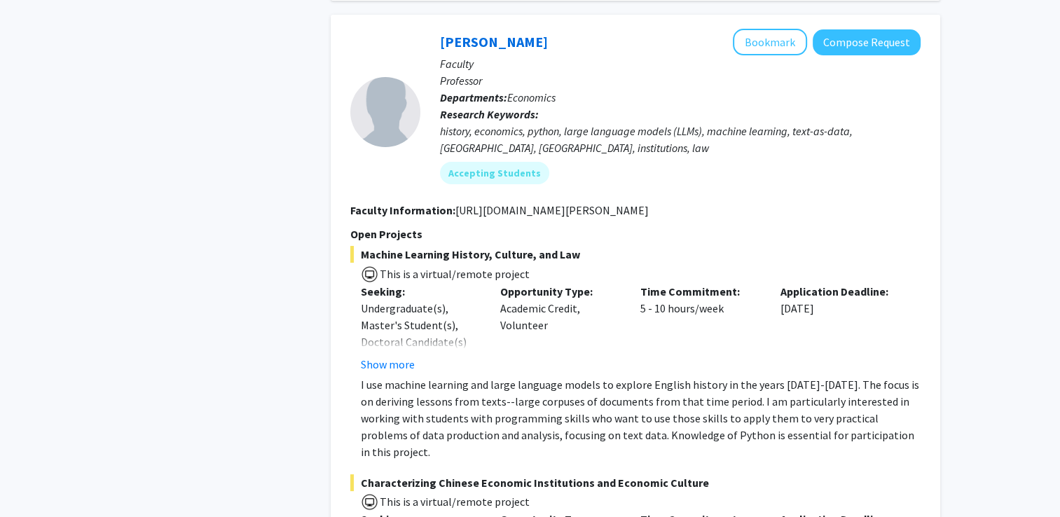
scroll to position [5429, 0]
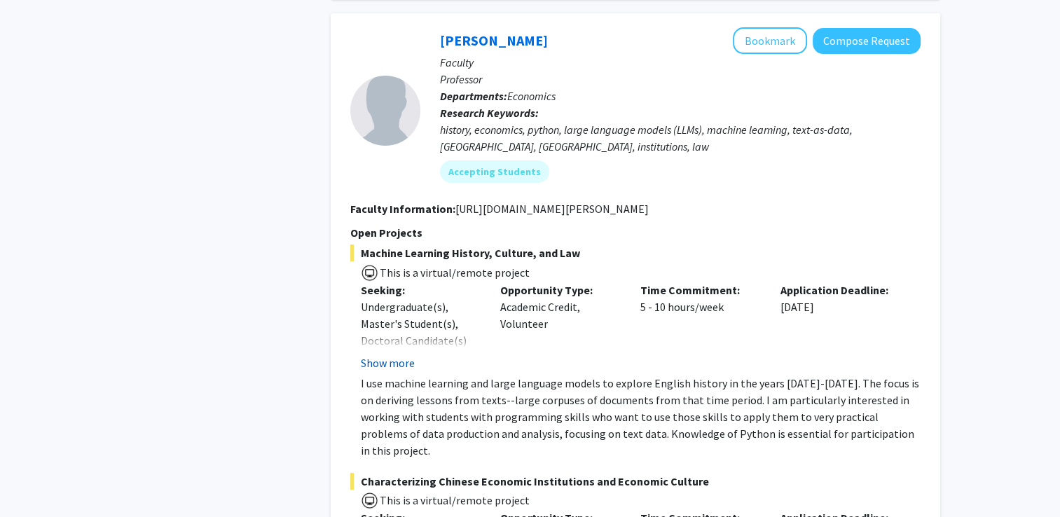
click at [401, 355] on button "Show more" at bounding box center [388, 363] width 54 height 17
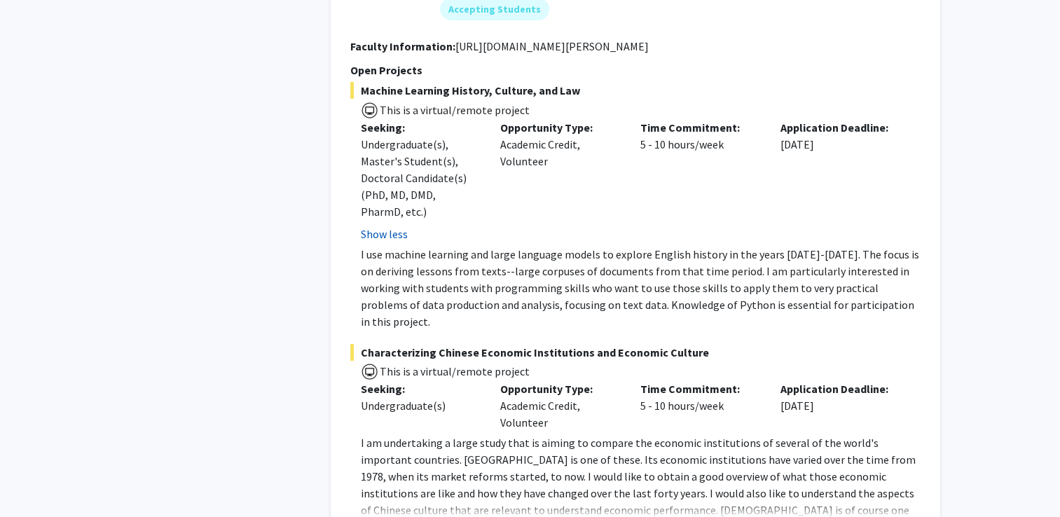
scroll to position [5590, 0]
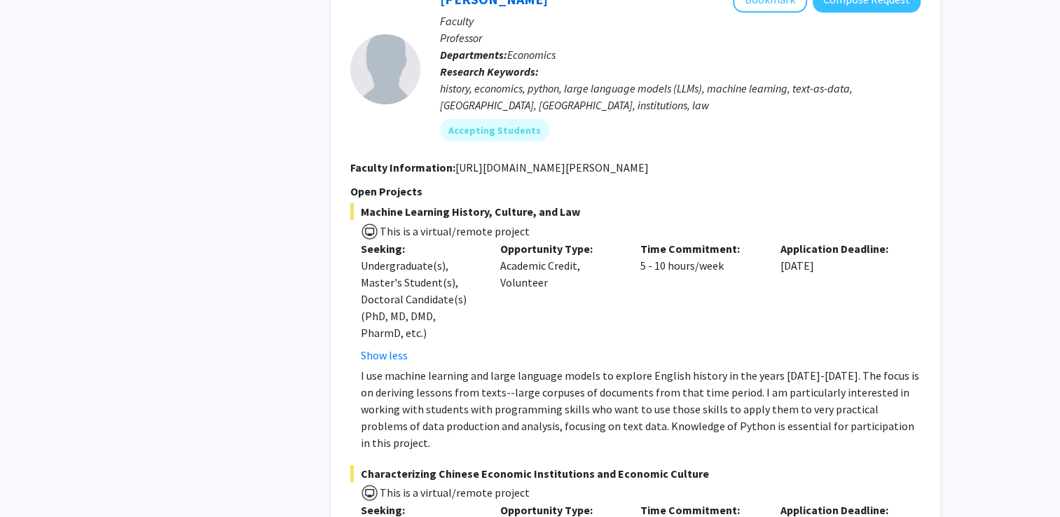
scroll to position [5303, 0]
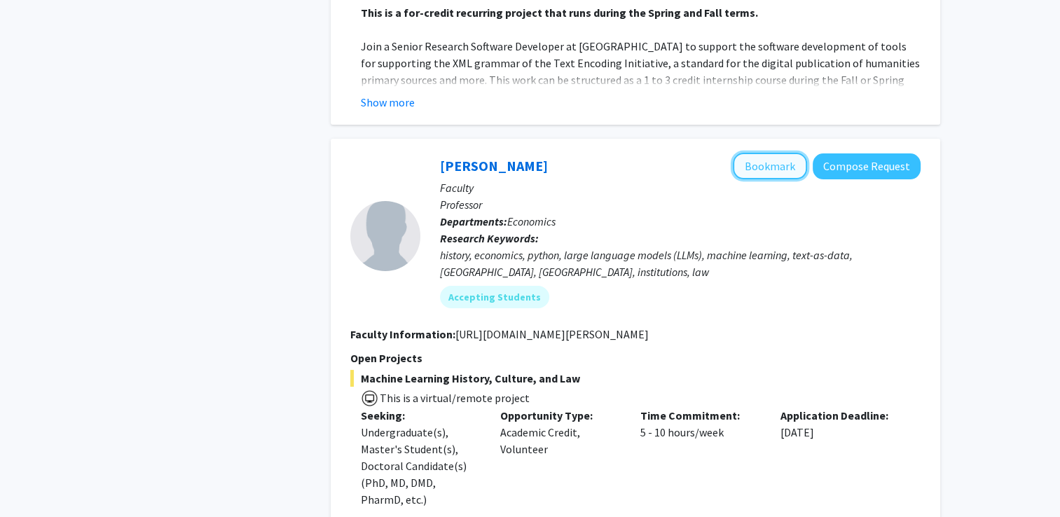
click at [753, 153] on button "Bookmark" at bounding box center [770, 166] width 74 height 27
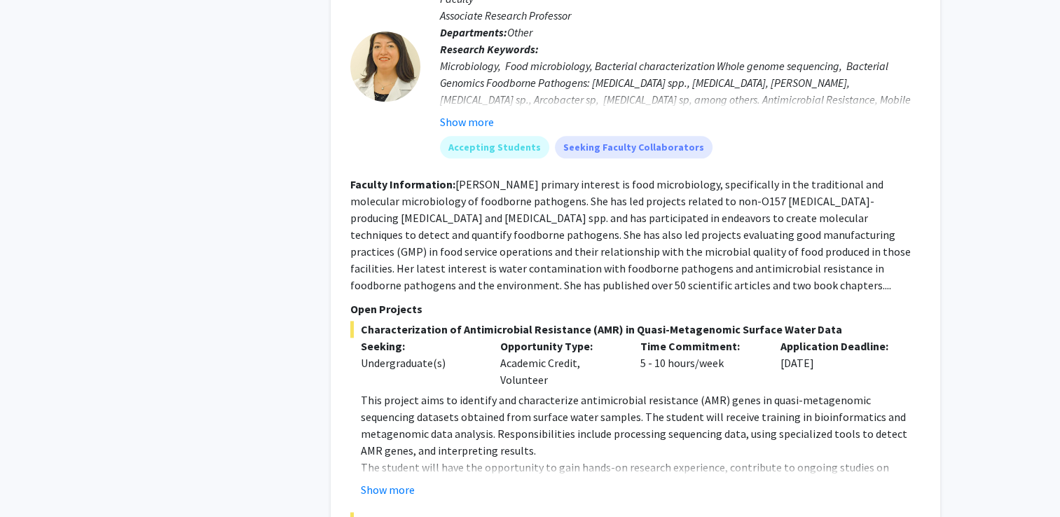
scroll to position [7080, 0]
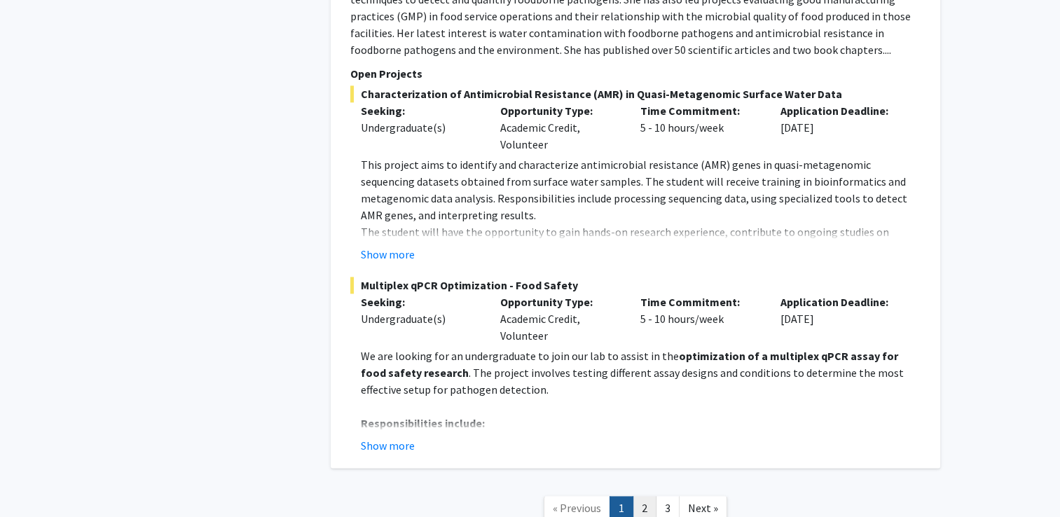
click at [652, 496] on link "2" at bounding box center [645, 508] width 24 height 25
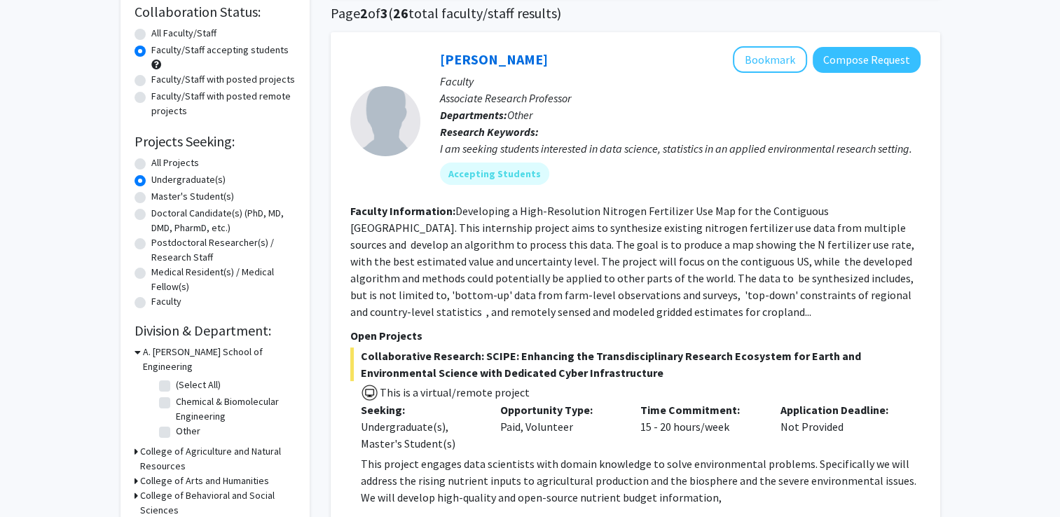
scroll to position [126, 0]
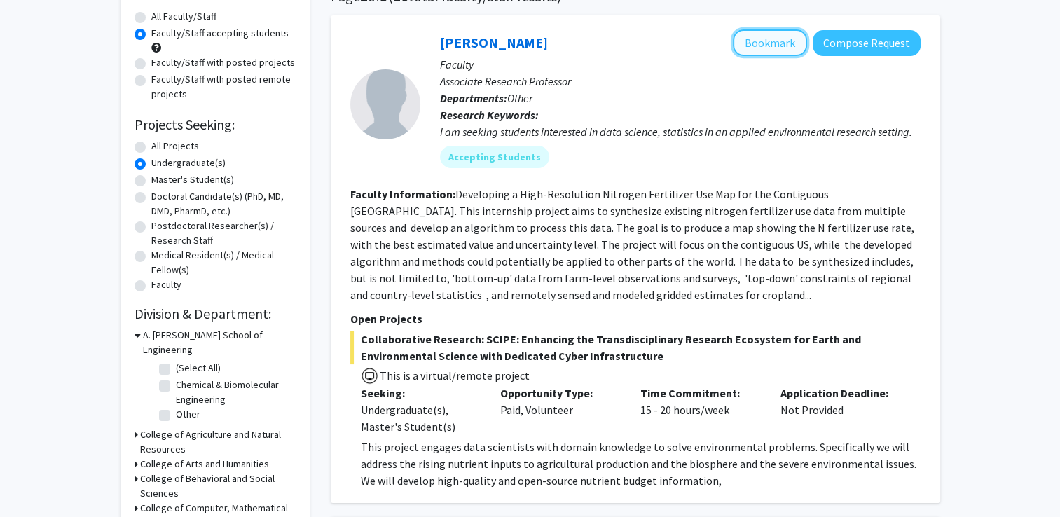
click at [792, 41] on button "Bookmark" at bounding box center [770, 42] width 74 height 27
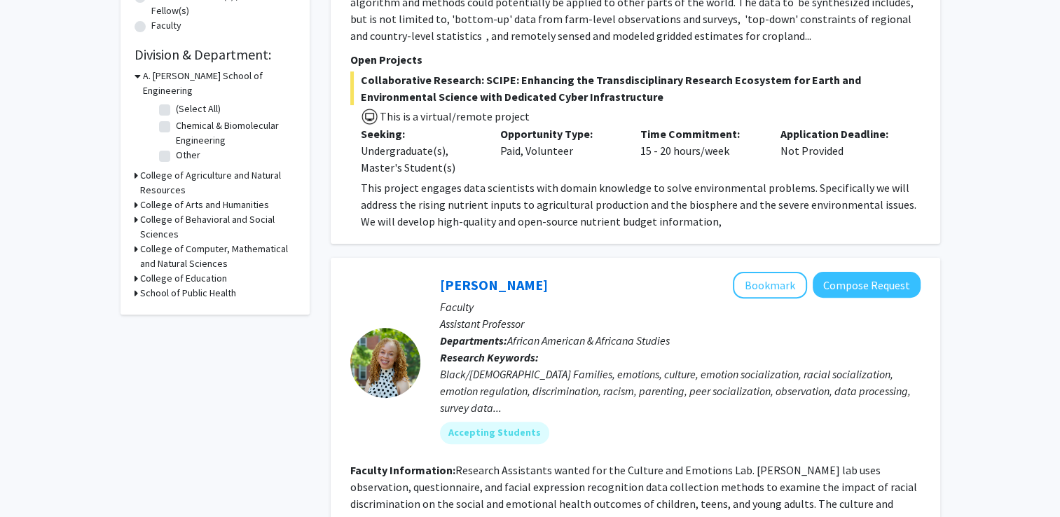
scroll to position [0, 0]
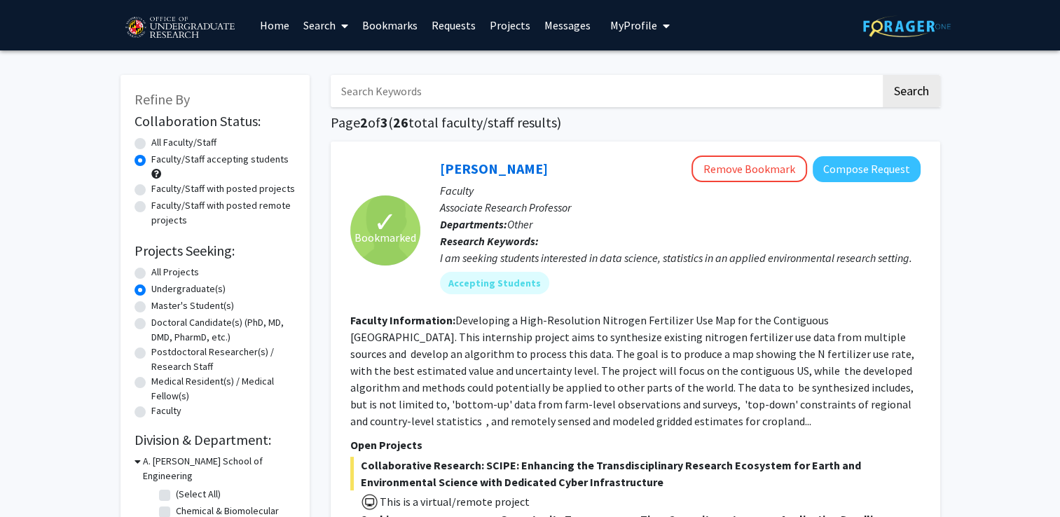
drag, startPoint x: 698, startPoint y: 210, endPoint x: 83, endPoint y: 251, distance: 616.1
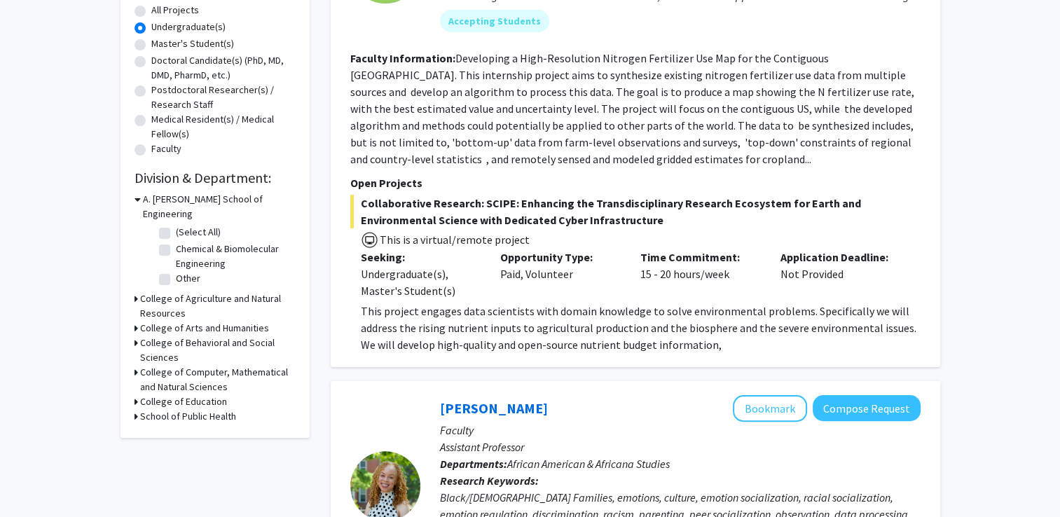
scroll to position [263, 0]
